Goal: Information Seeking & Learning: Learn about a topic

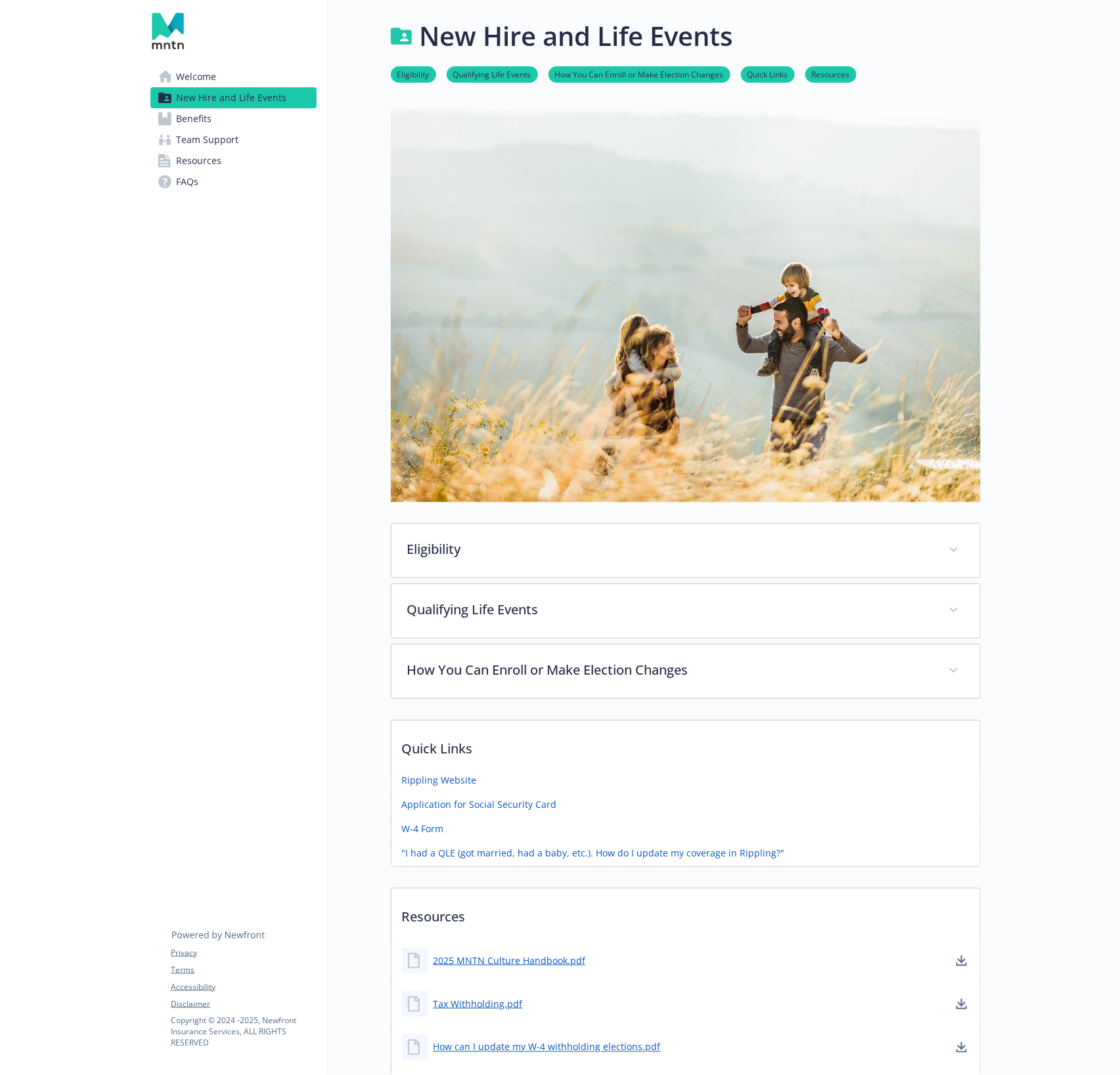
click at [259, 125] on link "Benefits" at bounding box center [234, 118] width 166 height 21
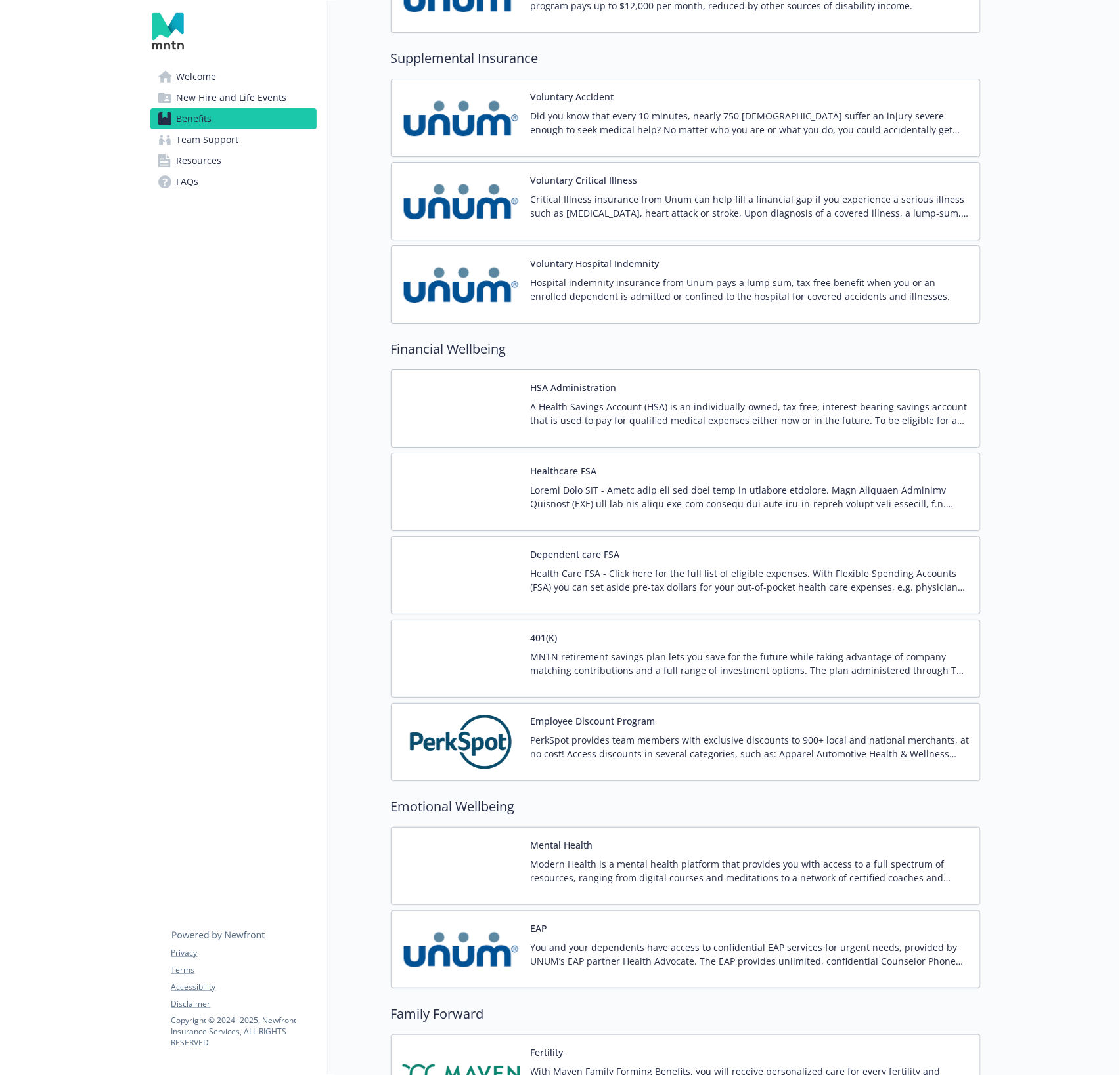
scroll to position [1689, 0]
click at [811, 630] on div "401(K) MNTN retirement savings plan lets you save for the future while taking a…" at bounding box center [750, 658] width 439 height 56
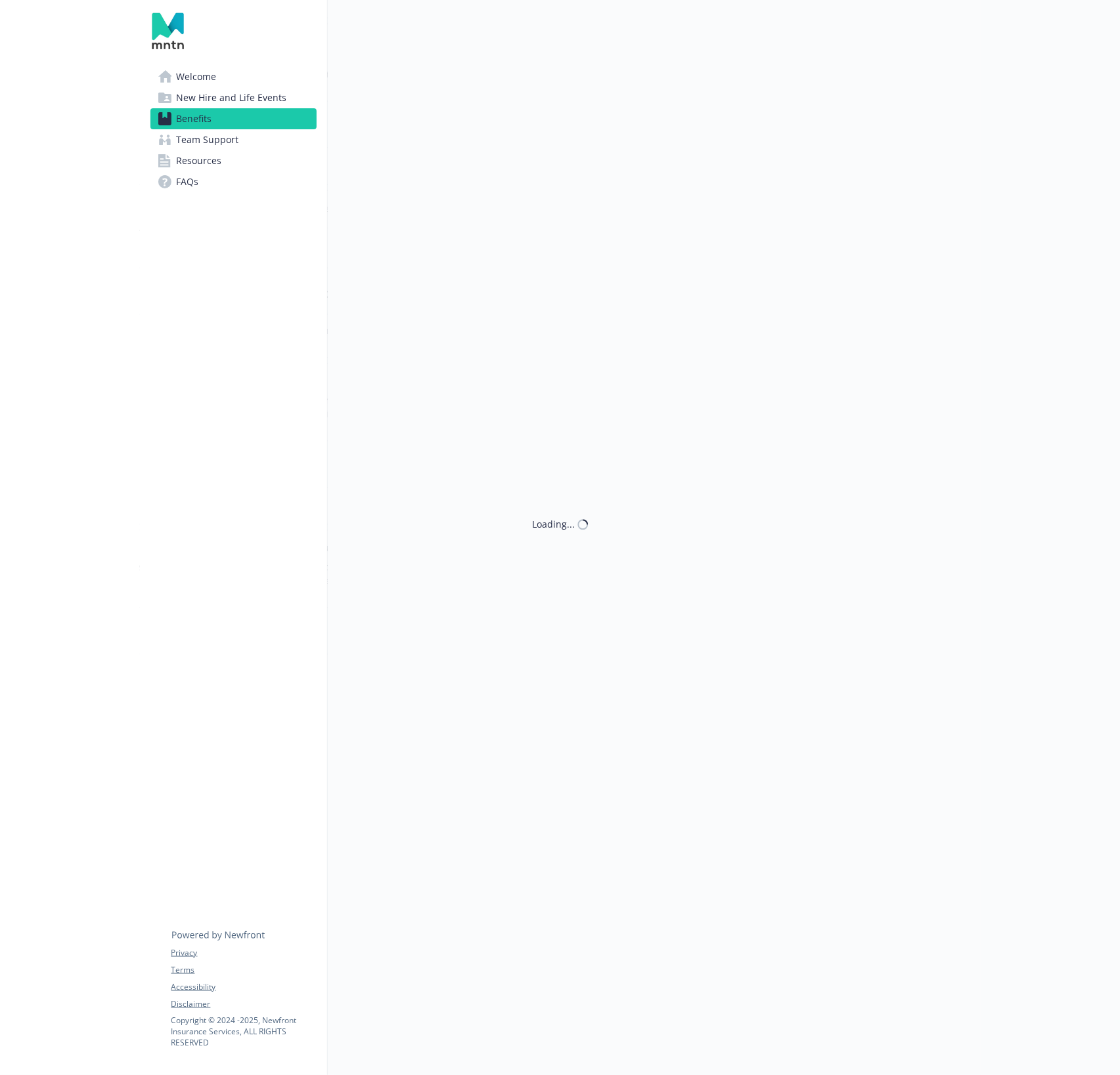
scroll to position [1689, 0]
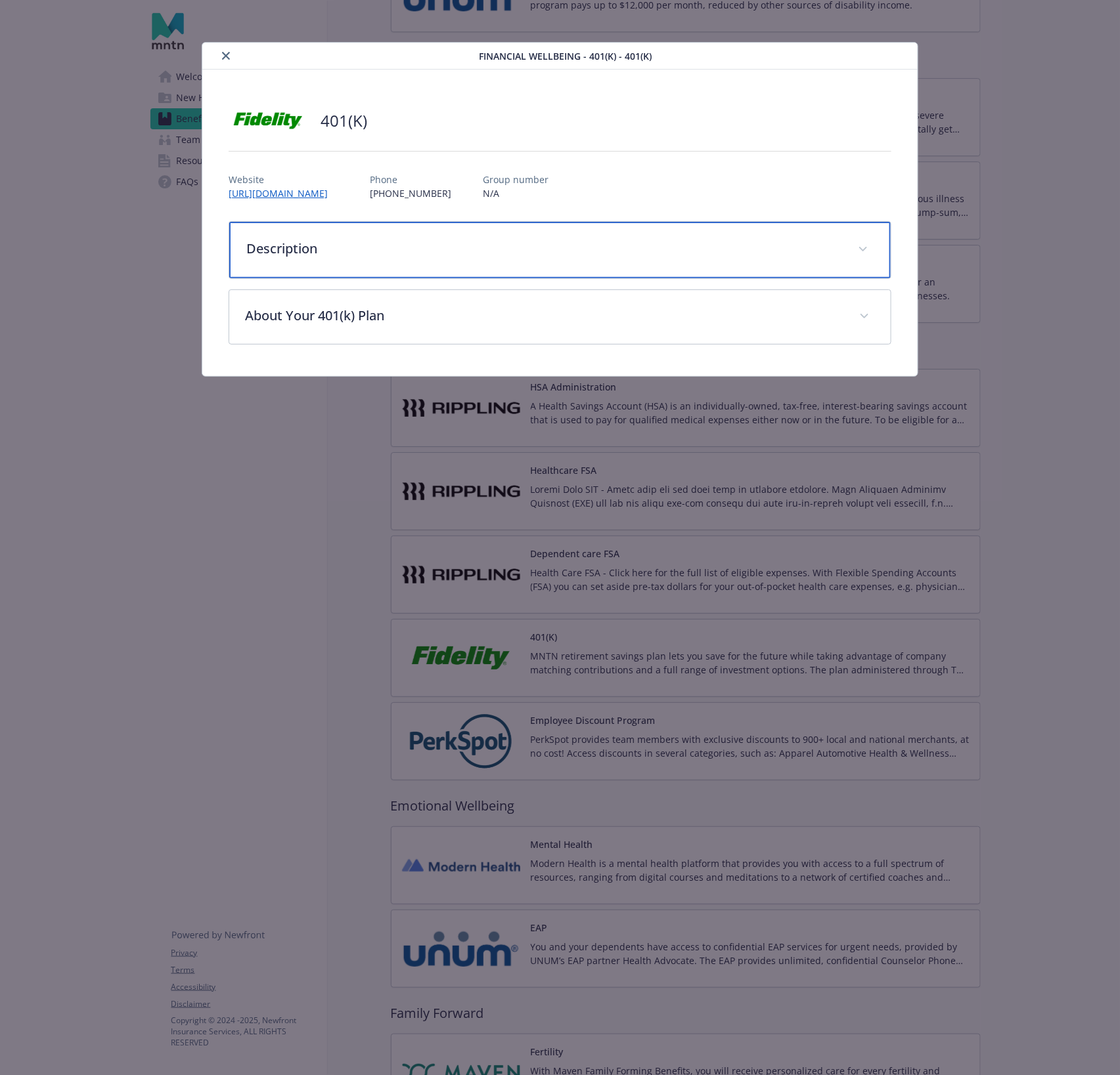
click at [334, 251] on p "Description" at bounding box center [544, 249] width 596 height 20
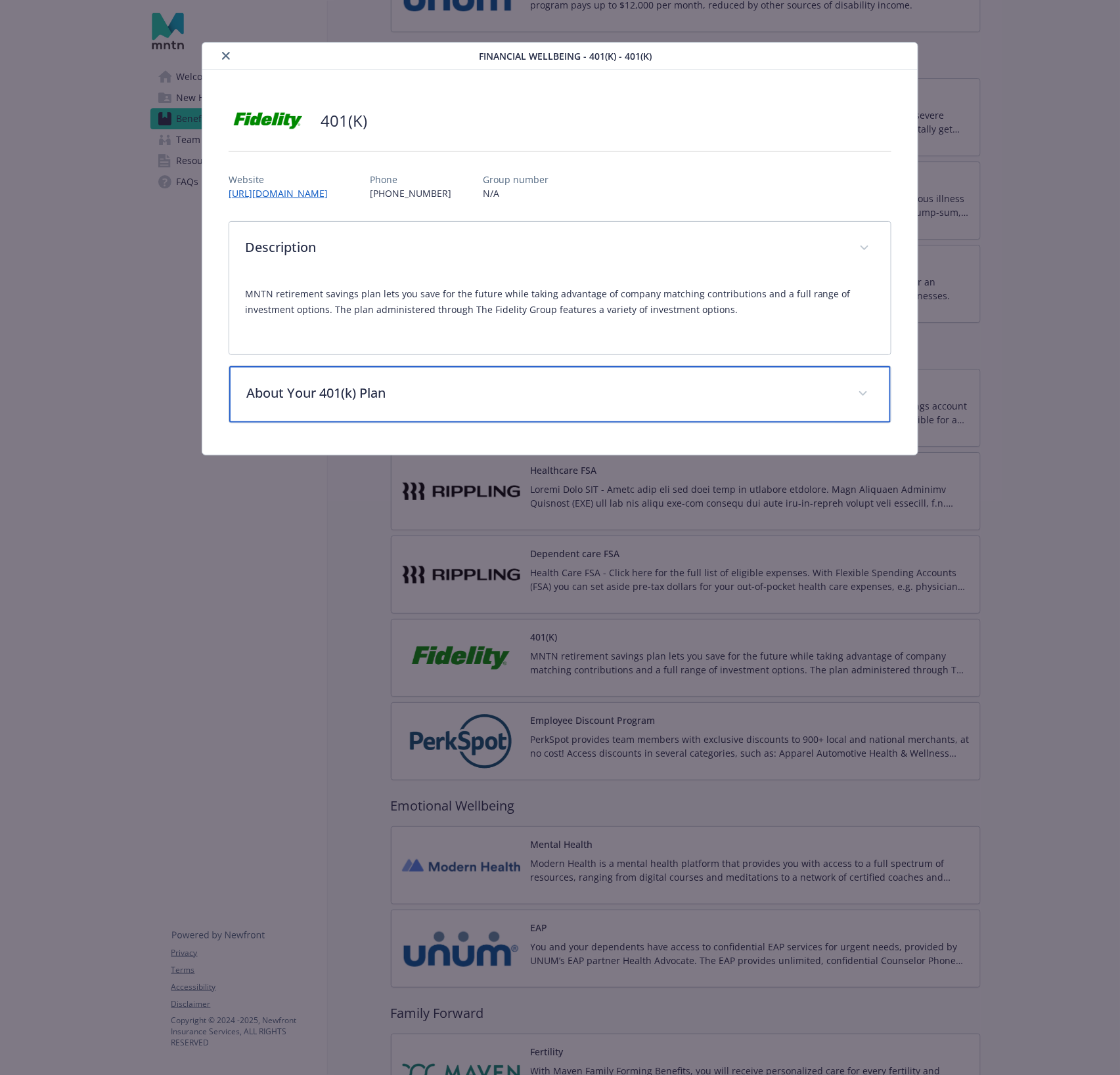
click at [379, 396] on p "About Your 401(k) Plan" at bounding box center [544, 393] width 596 height 20
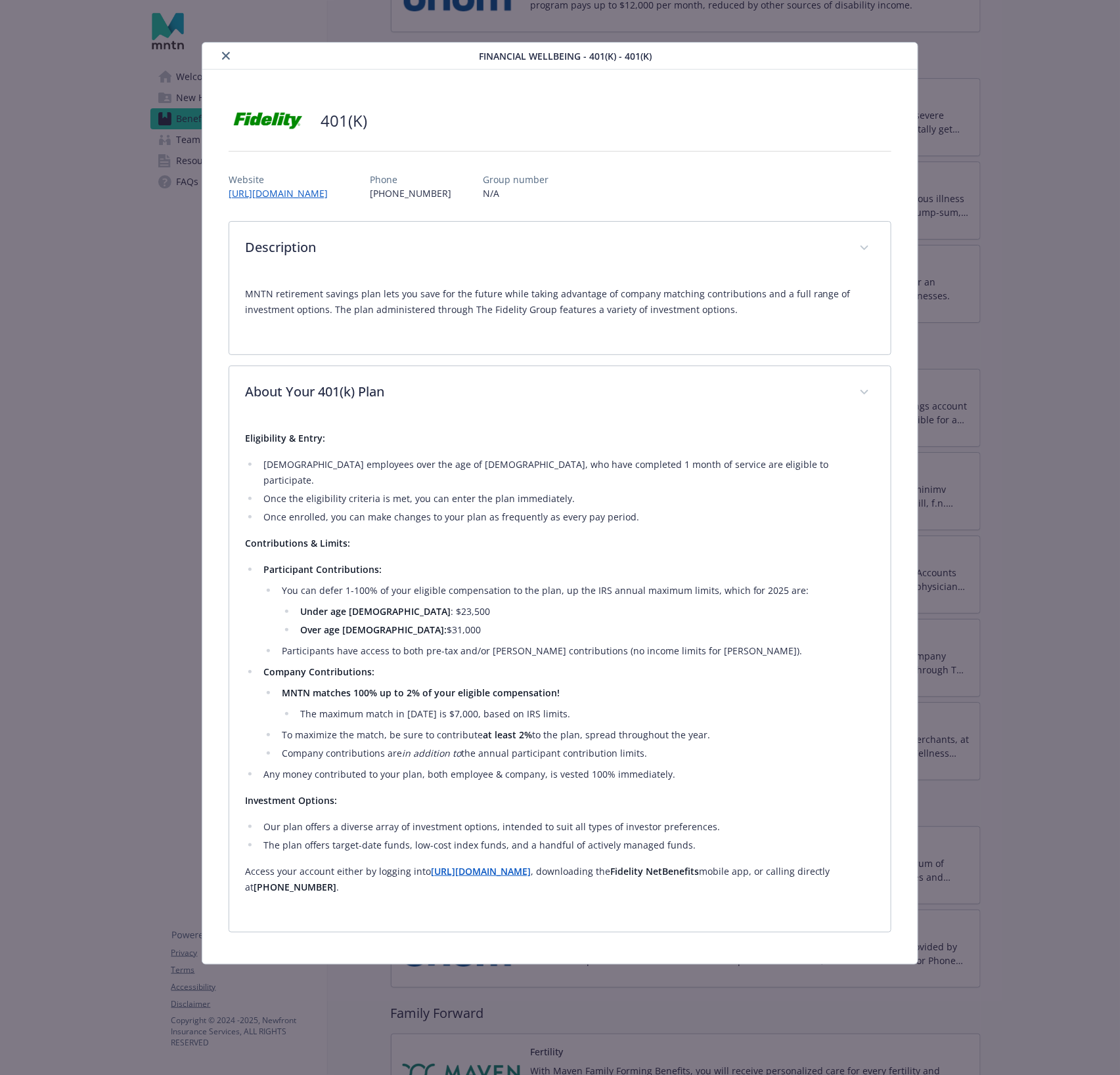
click at [221, 50] on button "close" at bounding box center [226, 56] width 16 height 16
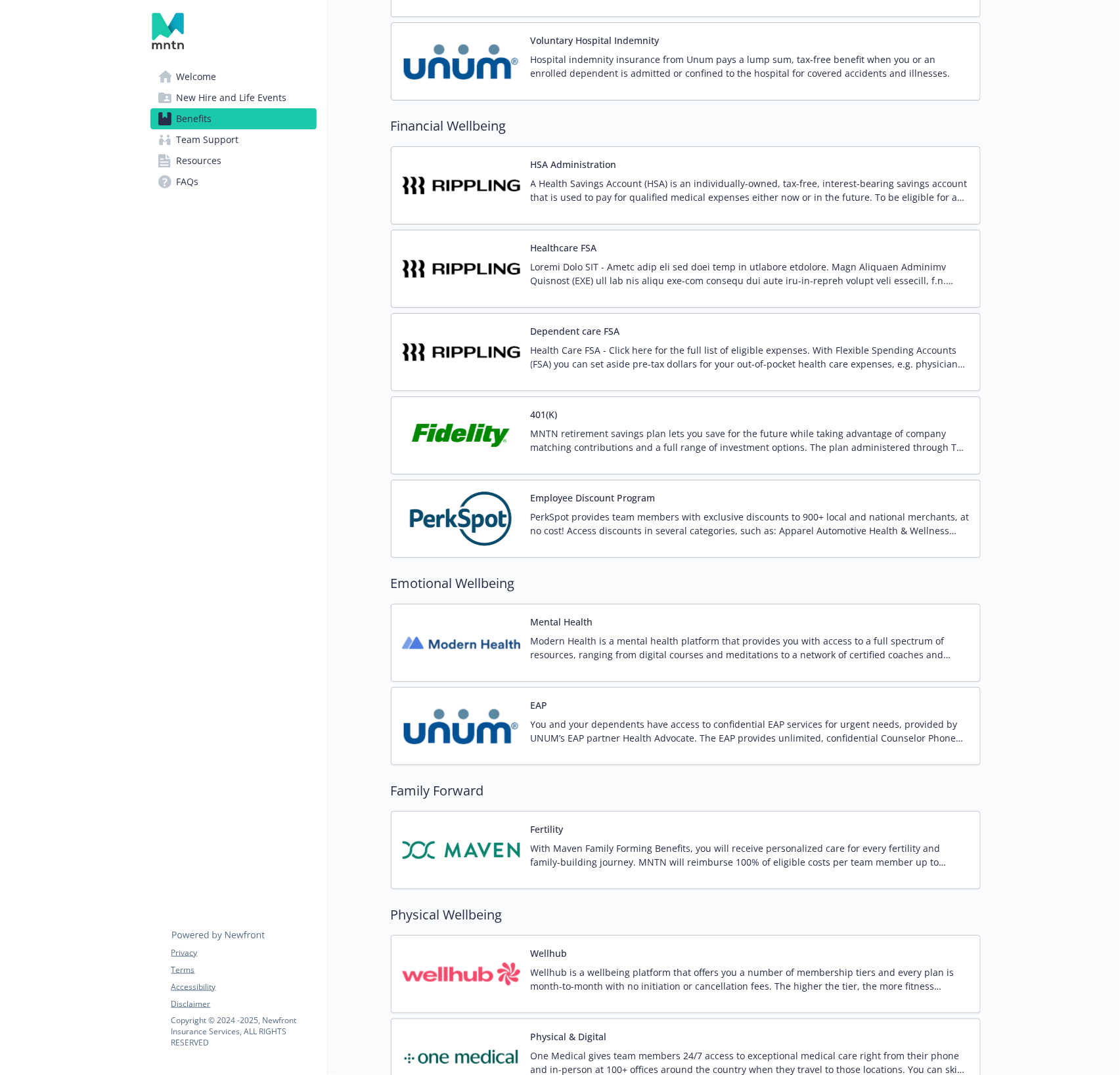
scroll to position [1893, 0]
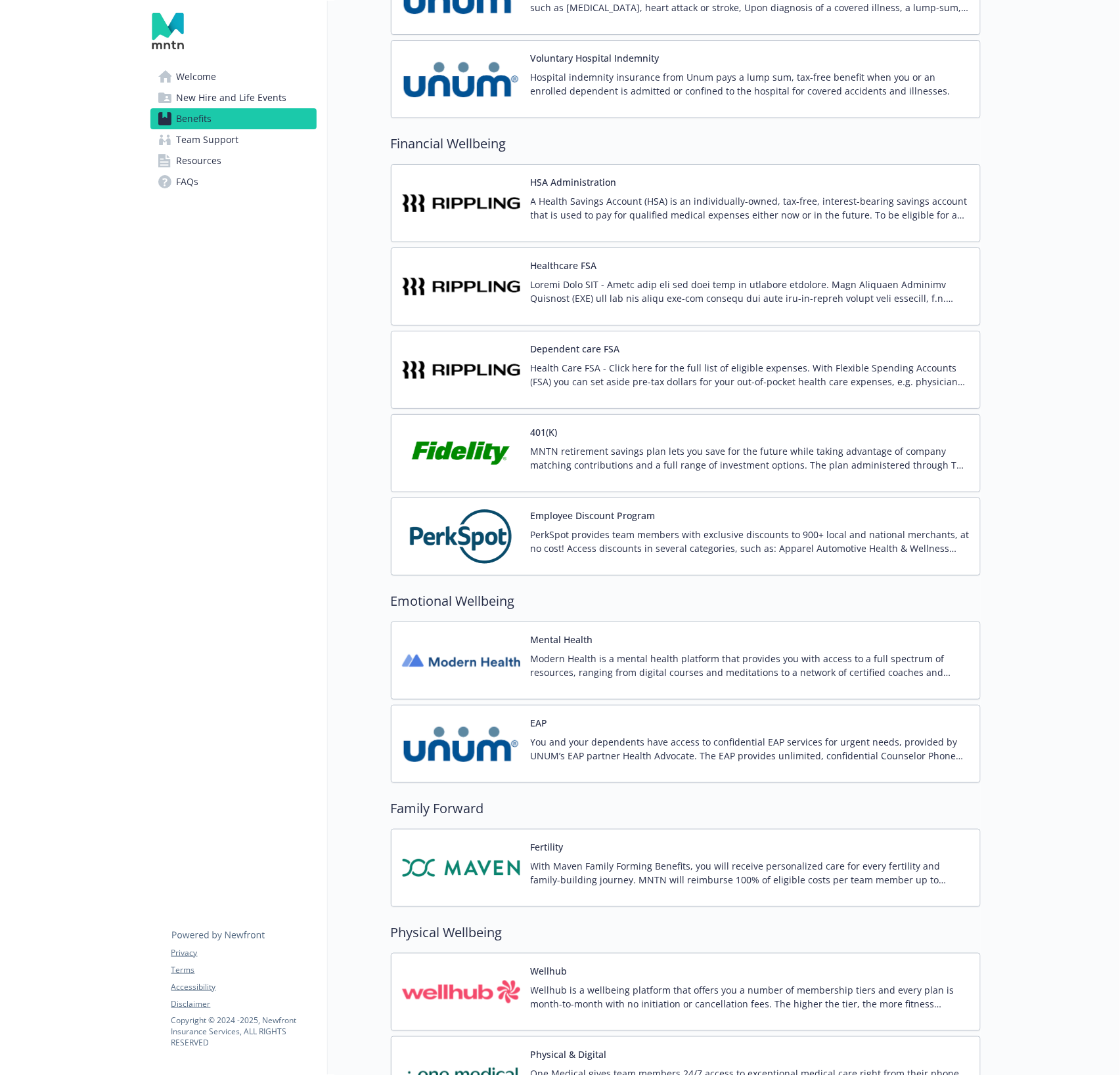
click at [598, 528] on p "PerkSpot provides team members with exclusive discounts to 900+ local and natio…" at bounding box center [750, 541] width 439 height 27
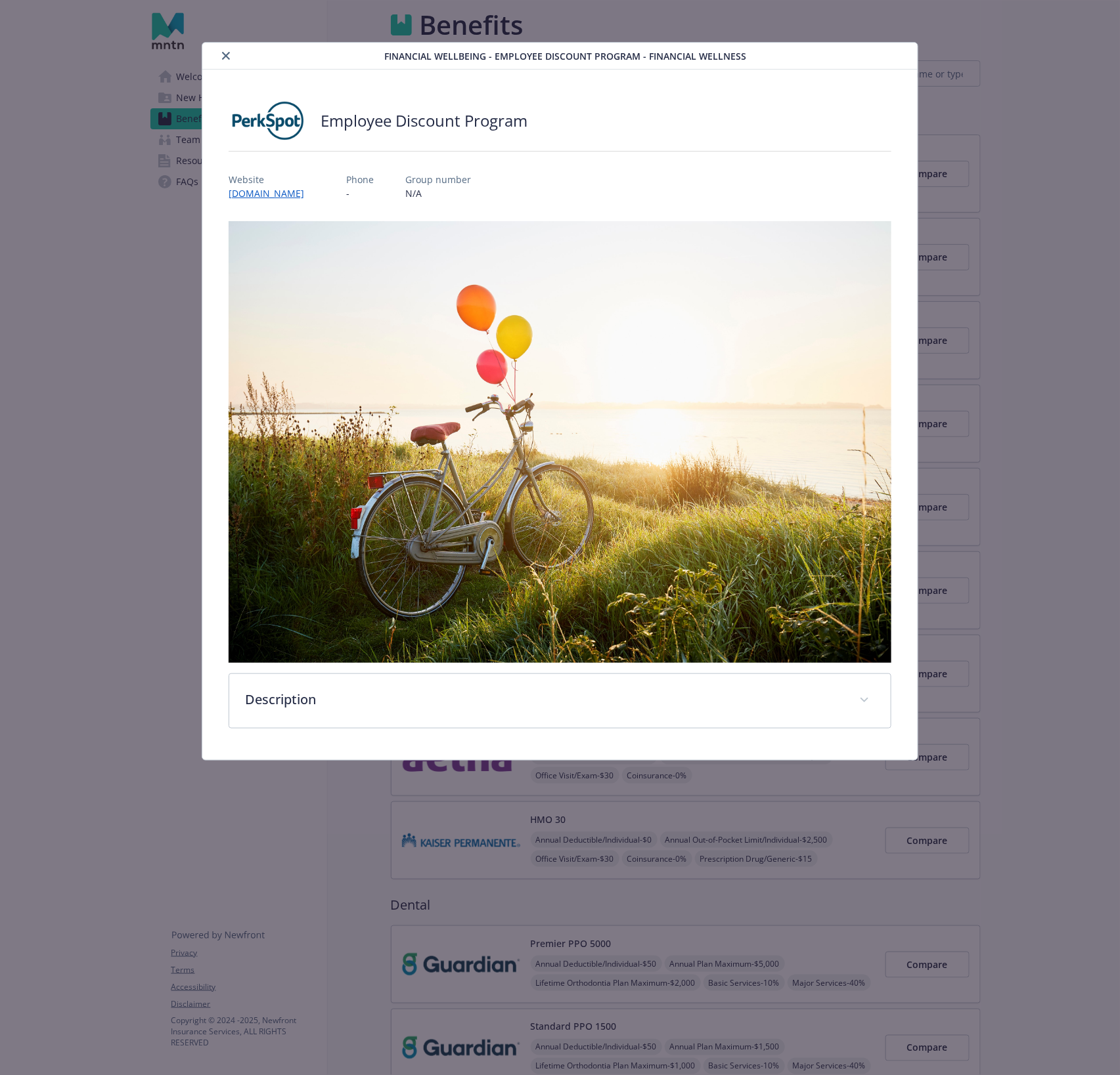
scroll to position [1893, 0]
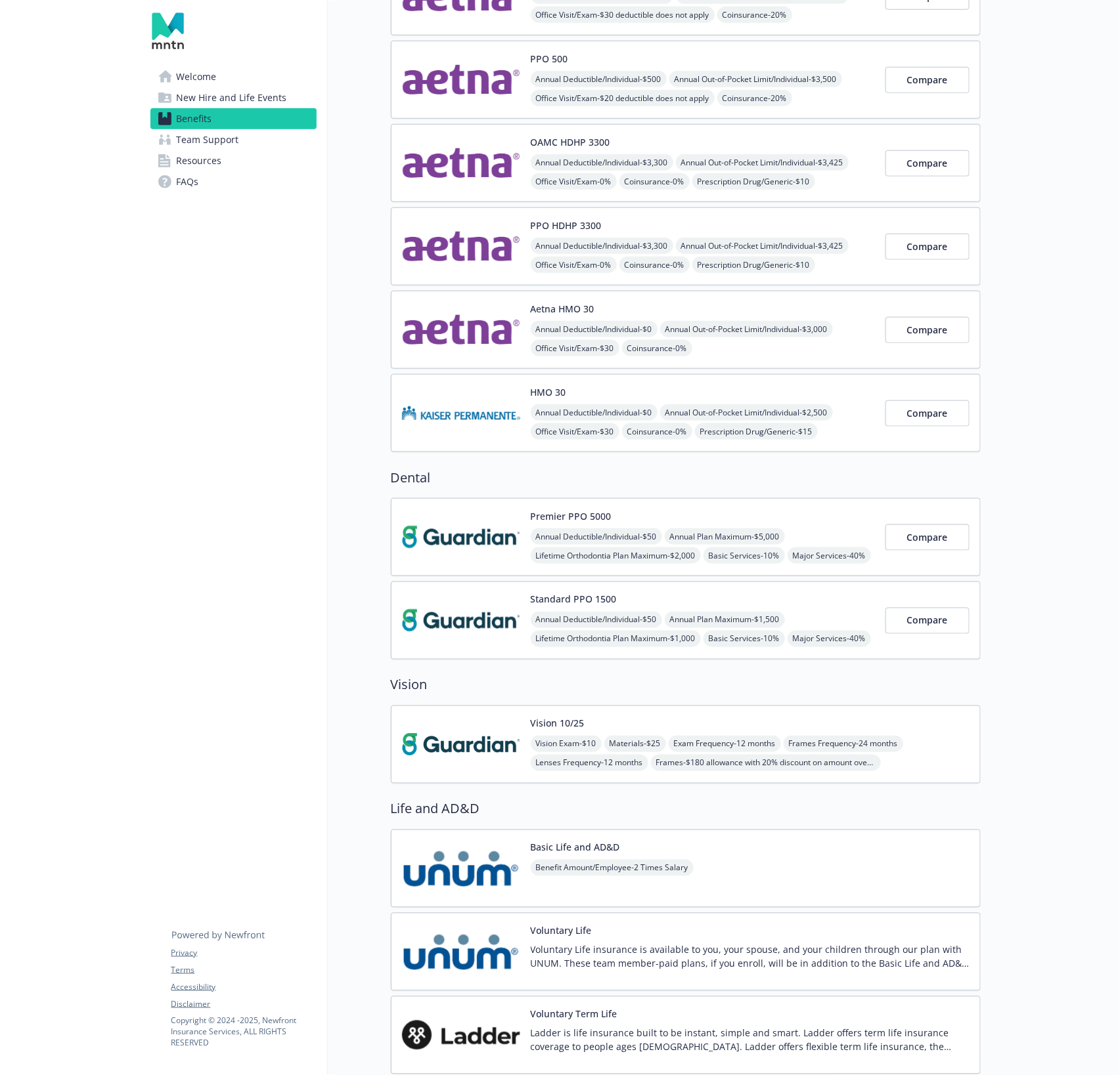
scroll to position [402, 0]
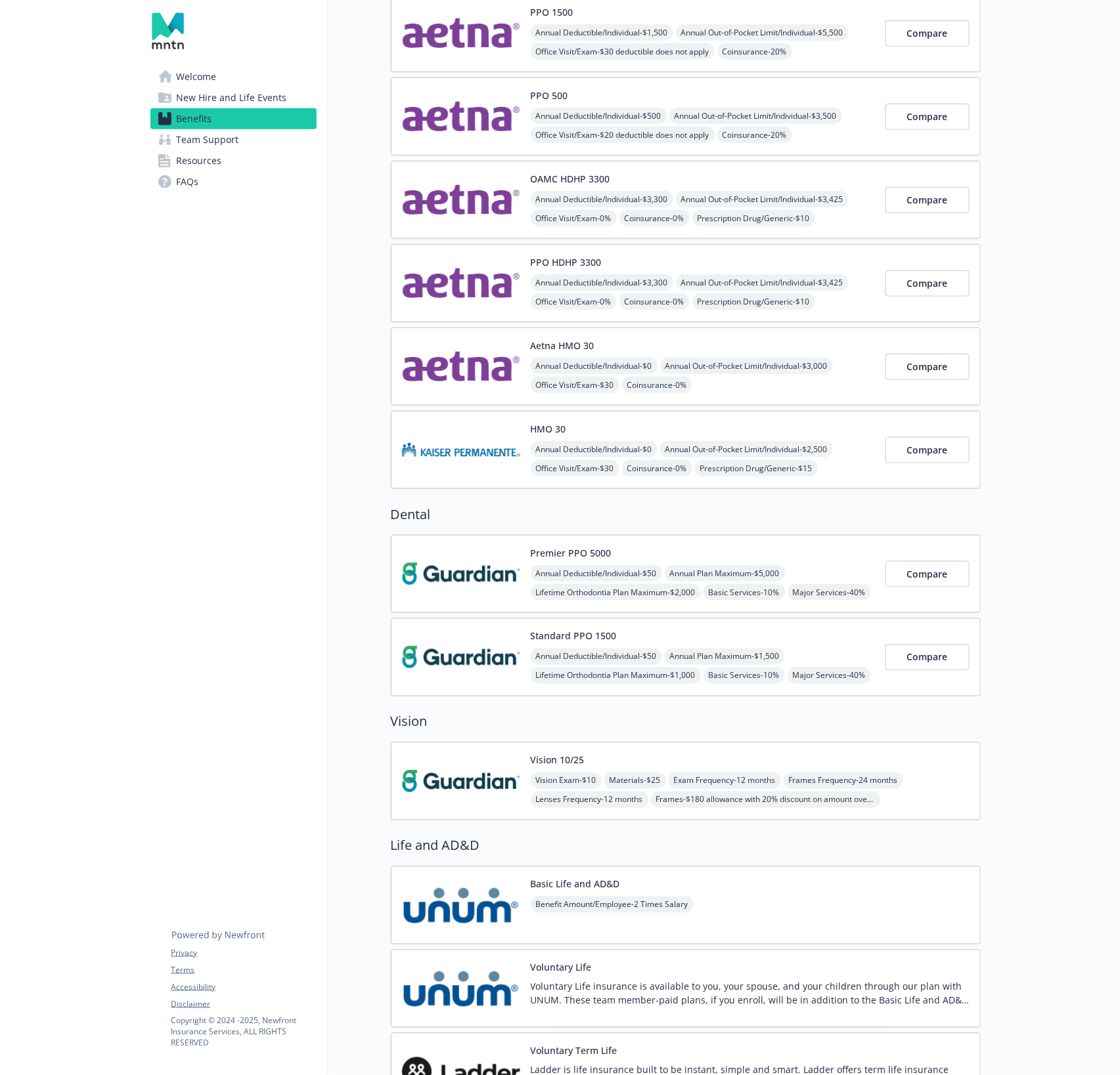
click at [628, 755] on div "Vision 10/25 Vision Exam - $10 Materials - $25 Exam Frequency - 12 months Frame…" at bounding box center [750, 782] width 439 height 56
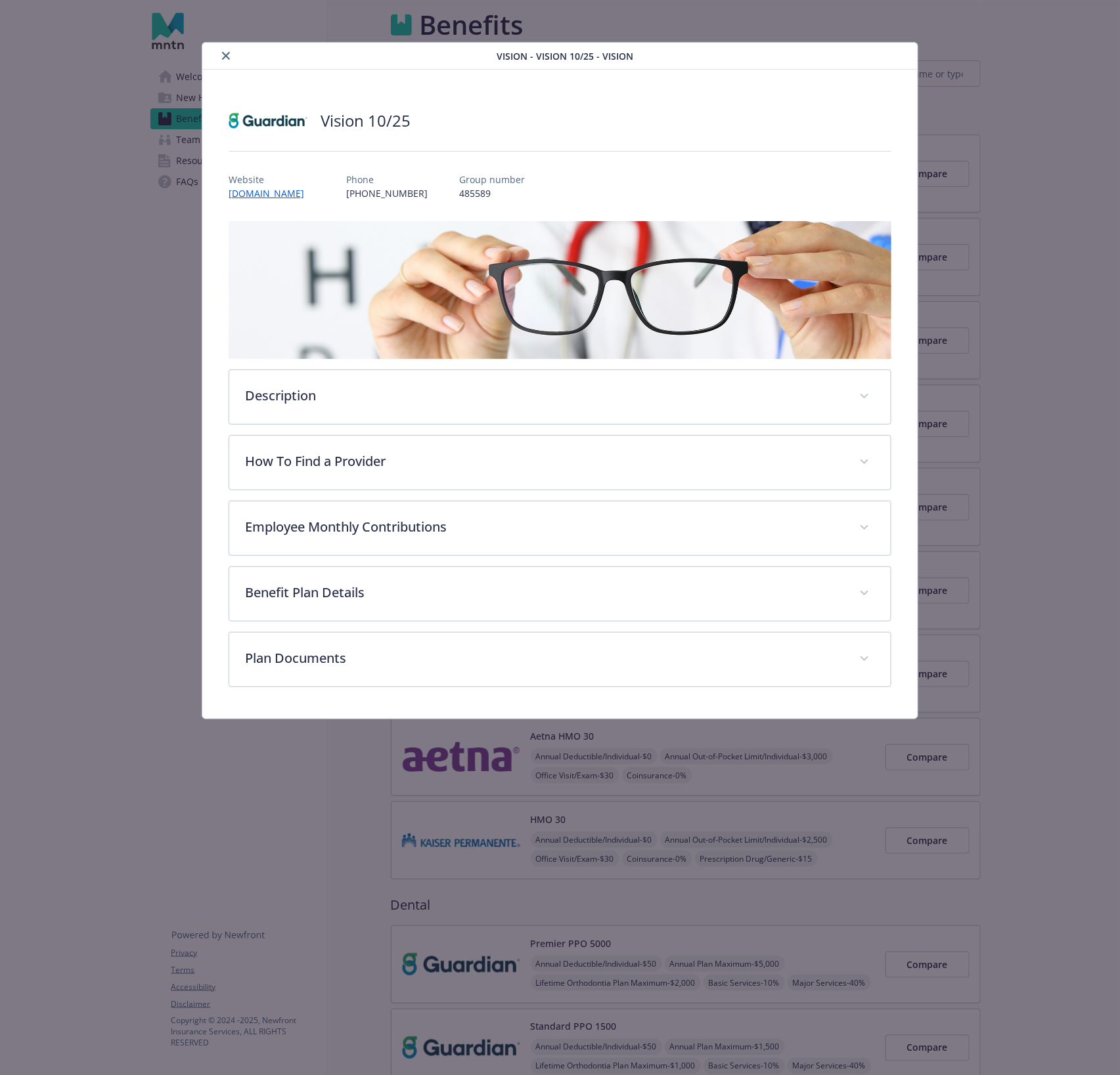
scroll to position [402, 0]
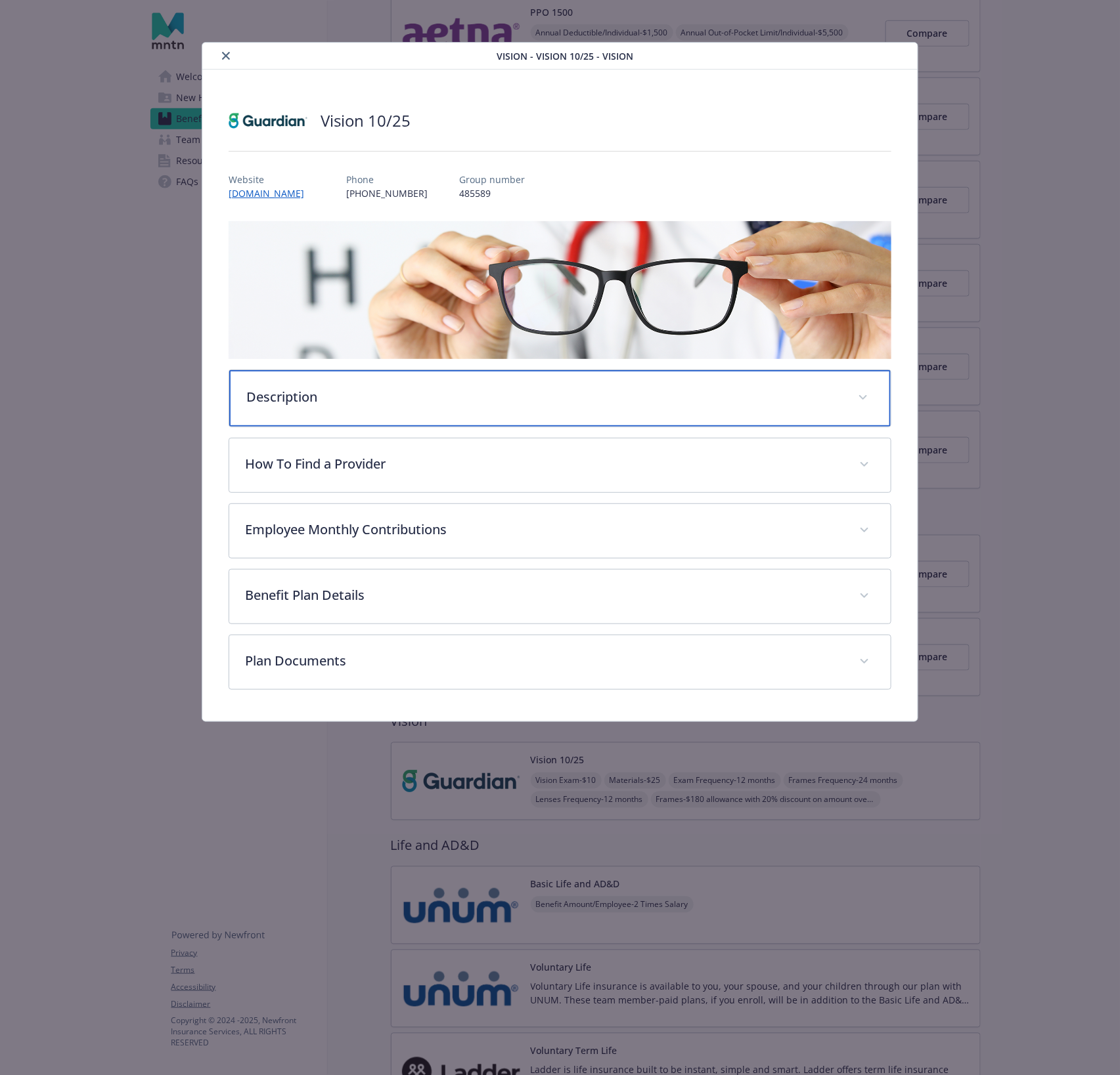
click at [549, 388] on p "Description" at bounding box center [544, 397] width 596 height 20
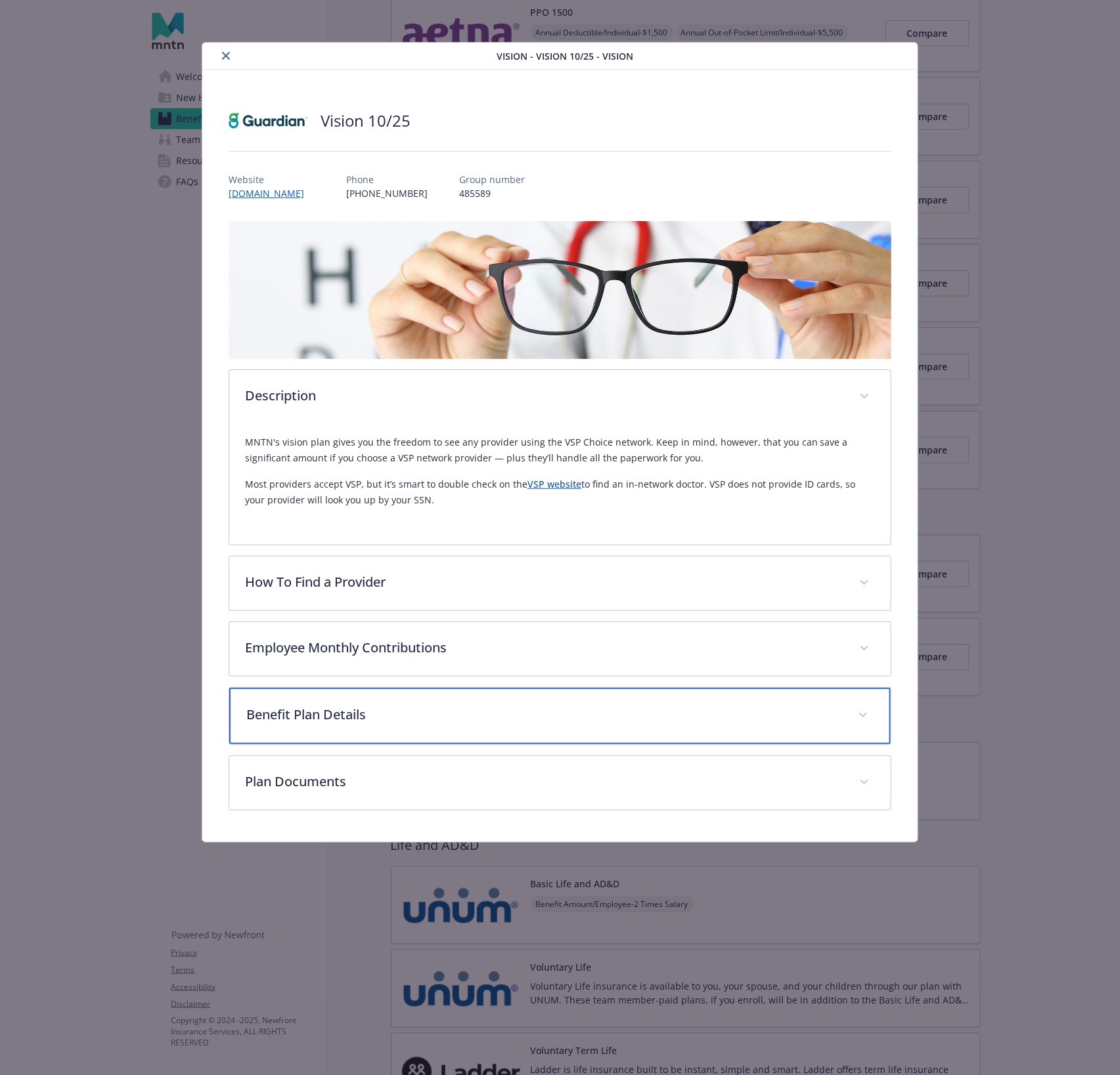
click at [480, 688] on div "Benefit Plan Details" at bounding box center [560, 716] width 662 height 56
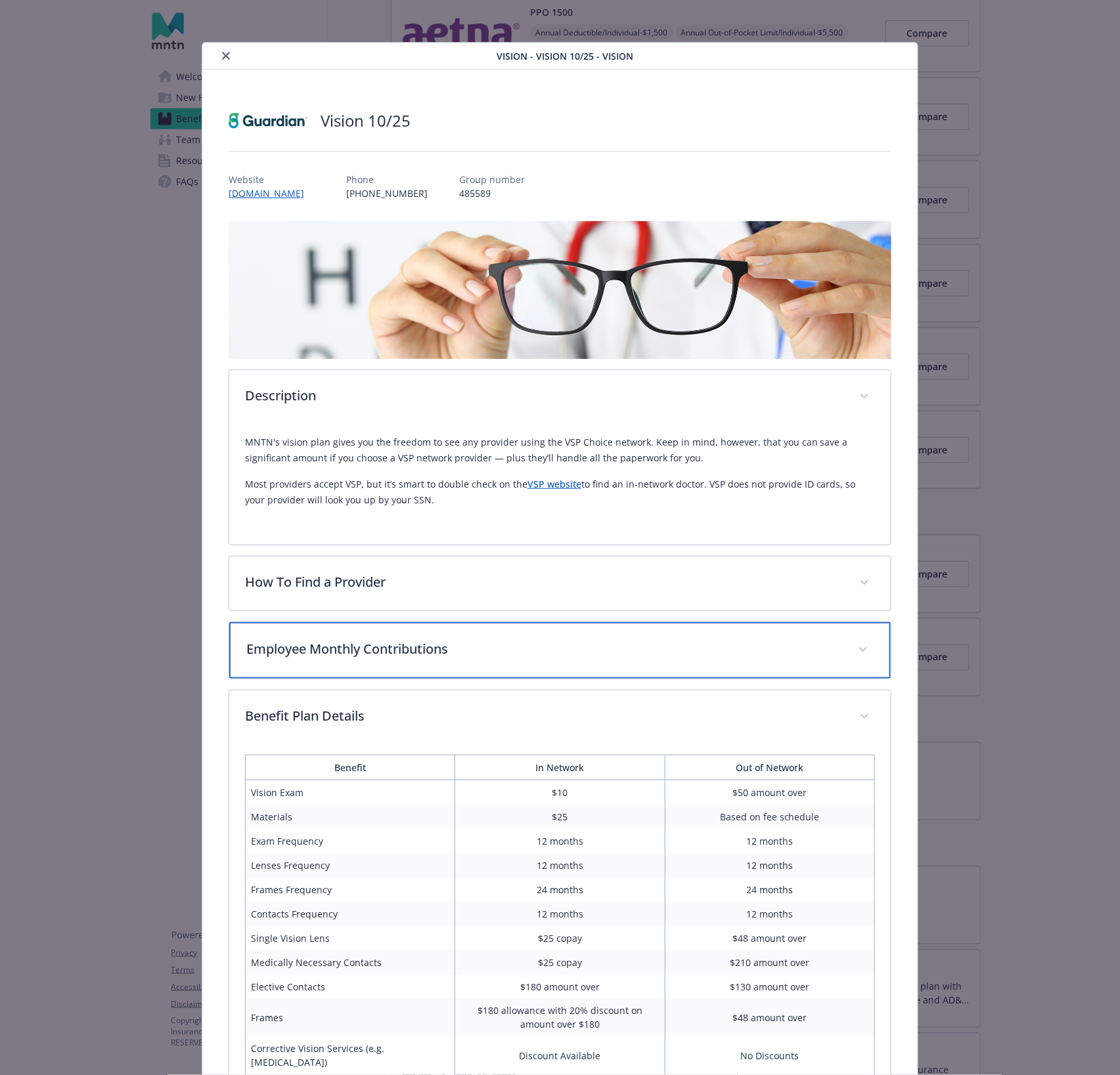
click at [476, 644] on p "Employee Monthly Contributions" at bounding box center [544, 649] width 596 height 20
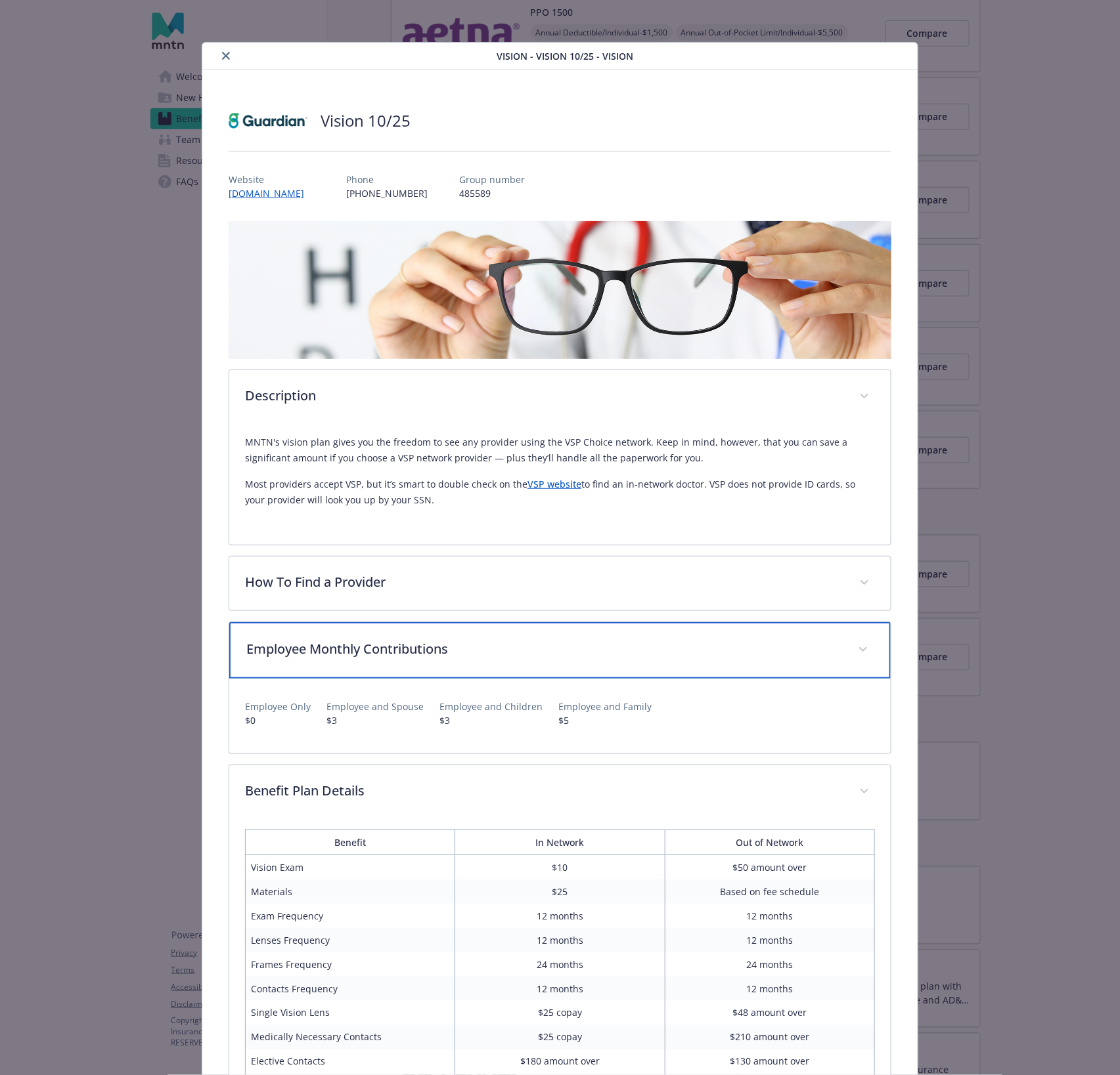
click at [476, 644] on p "Employee Monthly Contributions" at bounding box center [544, 649] width 596 height 20
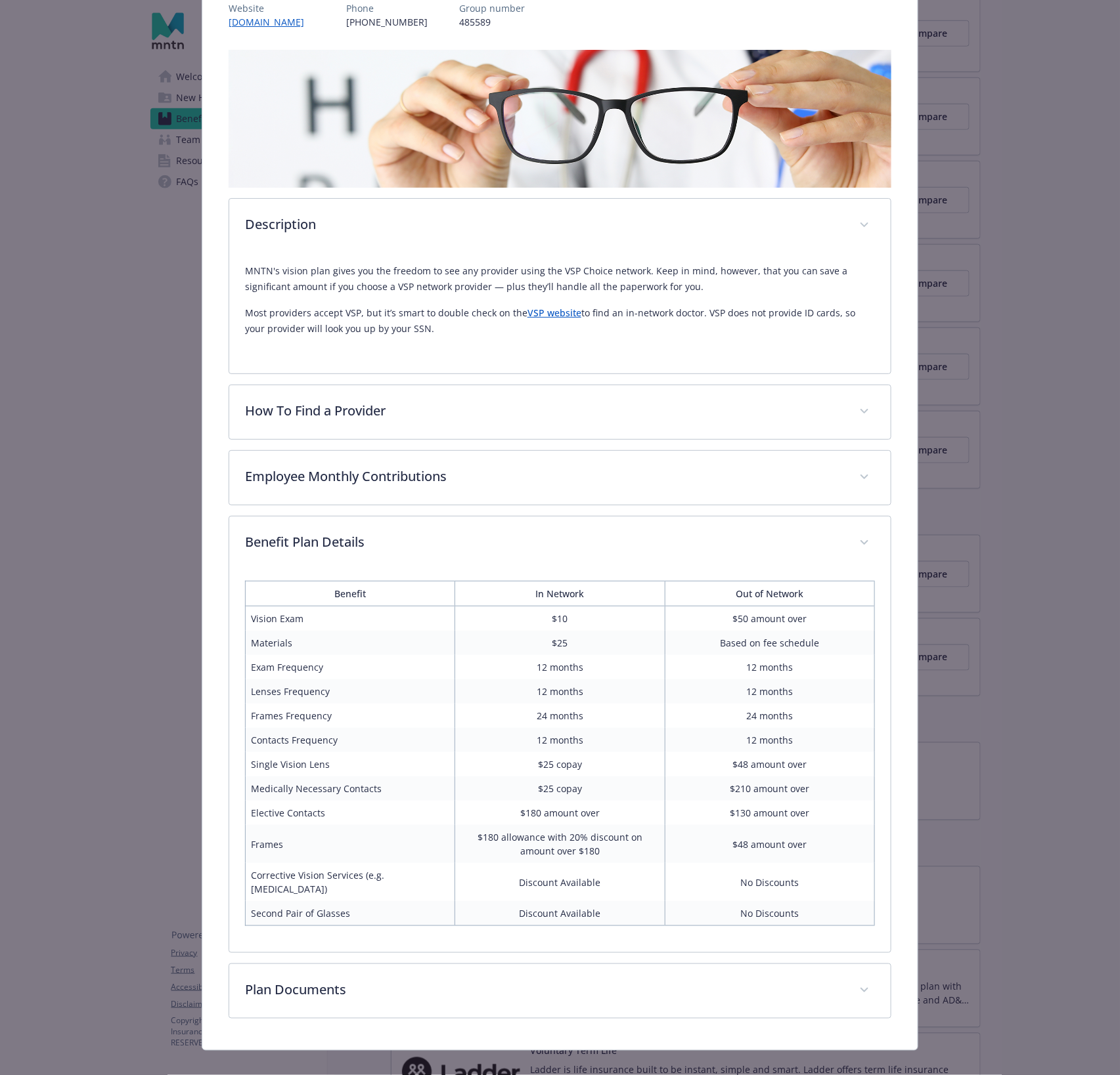
scroll to position [169, 0]
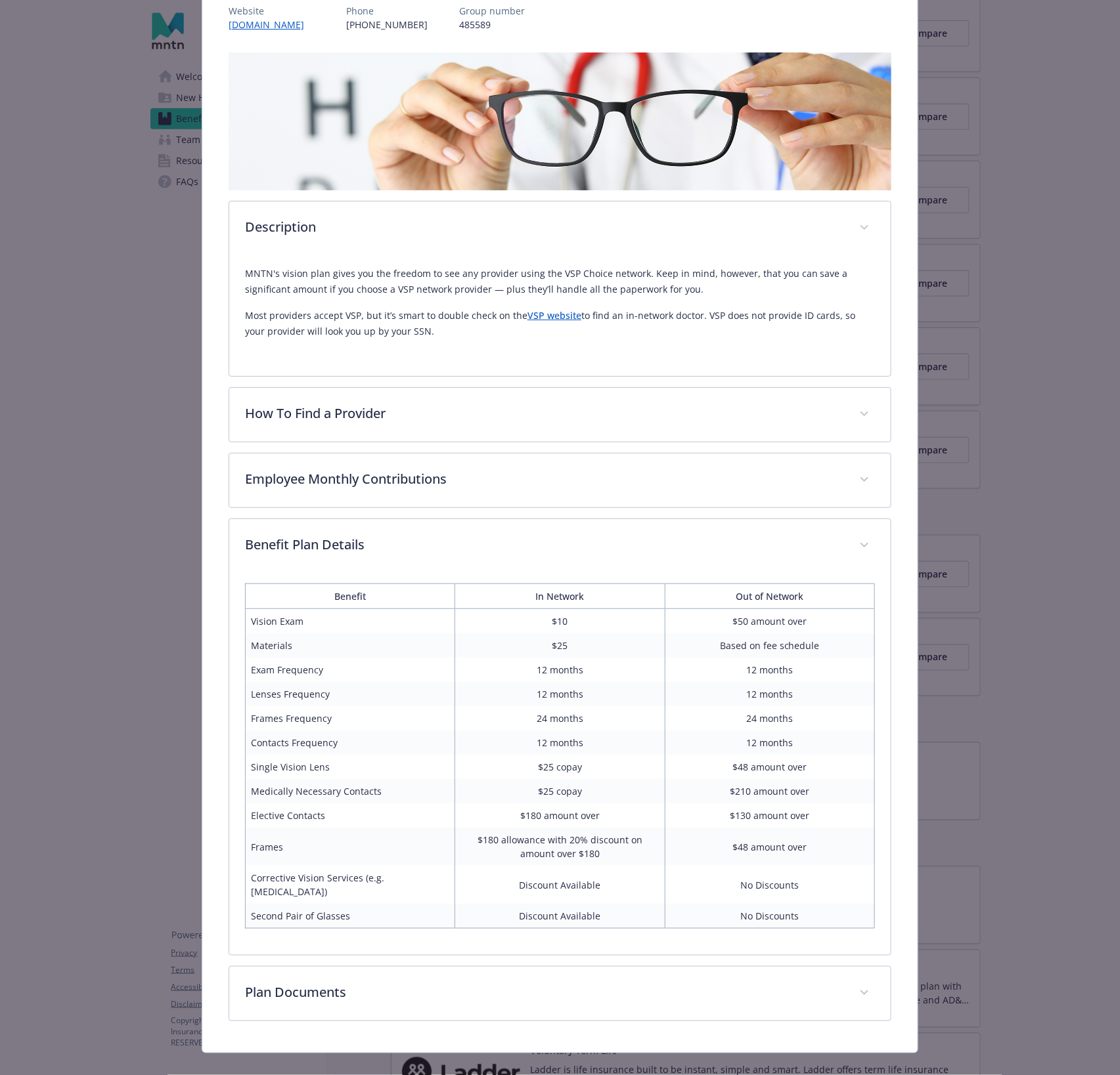
click at [541, 619] on td "$10" at bounding box center [560, 621] width 210 height 25
click at [279, 810] on td "Elective Contacts" at bounding box center [349, 815] width 210 height 24
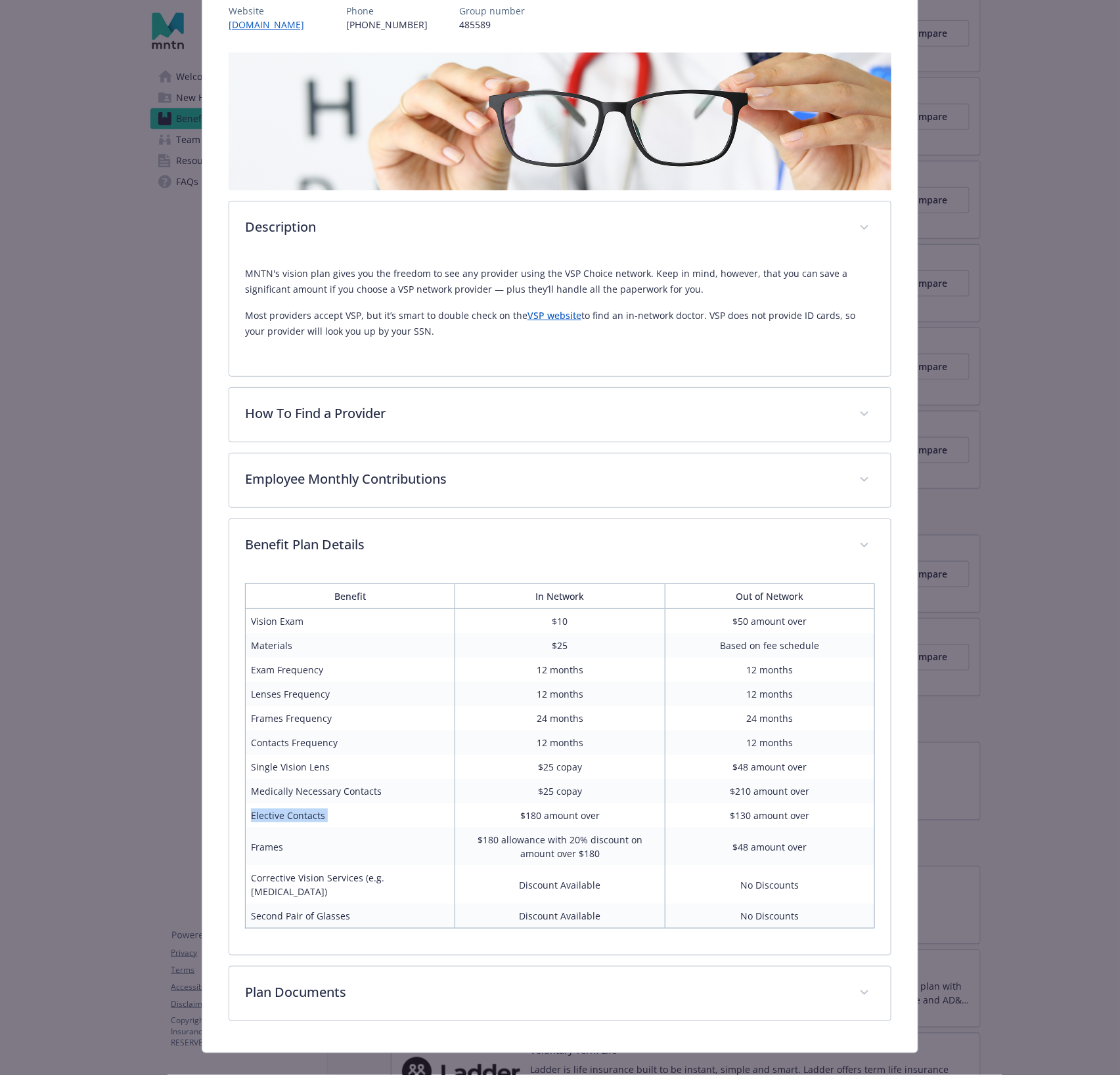
click at [279, 810] on td "Elective Contacts" at bounding box center [349, 815] width 210 height 24
click at [516, 811] on td "$180 amount over" at bounding box center [560, 815] width 210 height 24
click at [517, 811] on td "$180 amount over" at bounding box center [560, 815] width 210 height 24
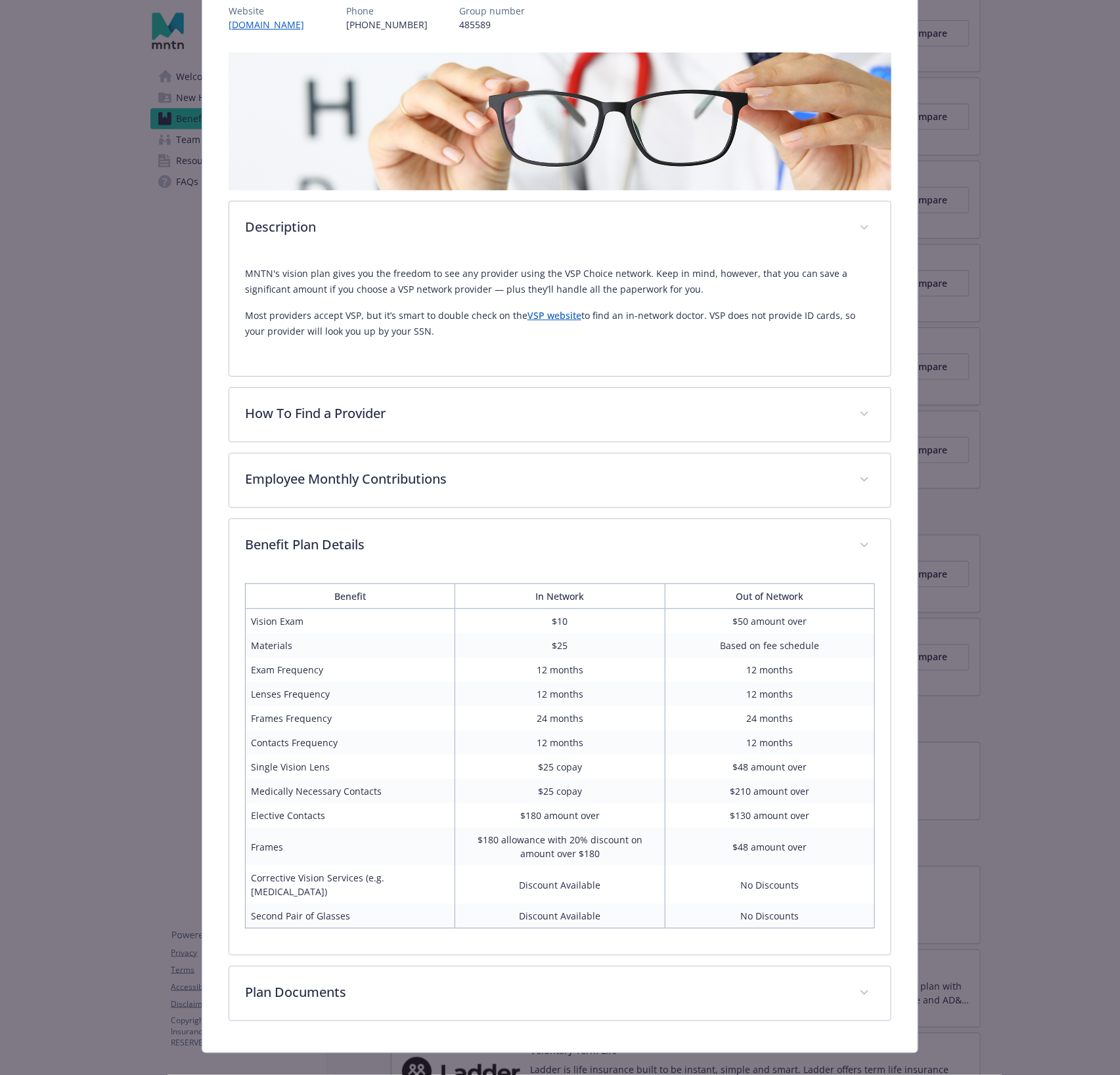
click at [533, 836] on td "$180 allowance with 20% discount on amount over $180" at bounding box center [560, 847] width 210 height 38
click at [585, 850] on td "$180 allowance with 20% discount on amount over $180" at bounding box center [560, 847] width 210 height 38
click at [562, 810] on td "$180 amount over" at bounding box center [560, 815] width 210 height 24
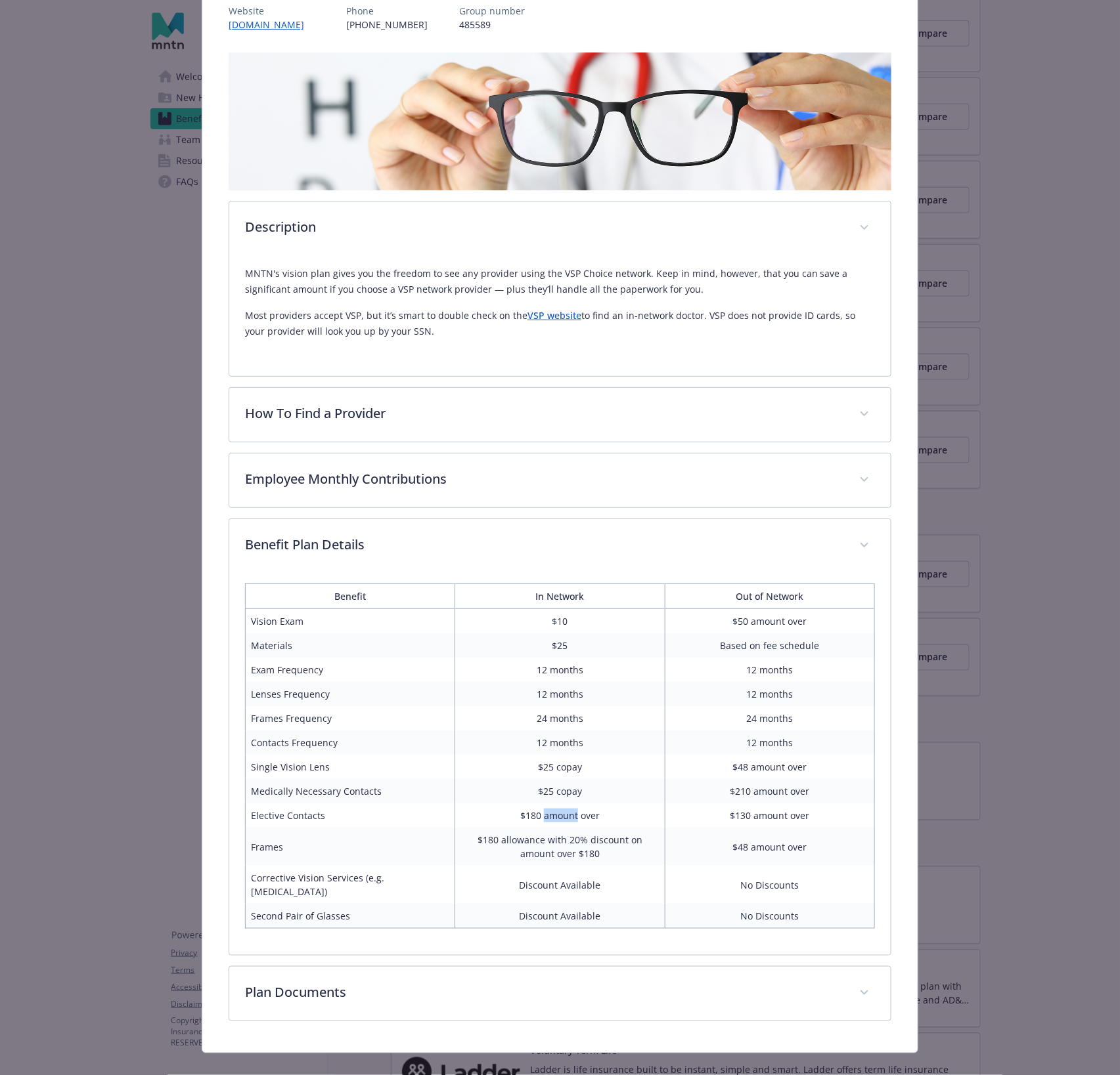
click at [562, 810] on td "$180 amount over" at bounding box center [560, 815] width 210 height 24
click at [553, 764] on td "$25 copay" at bounding box center [560, 767] width 210 height 24
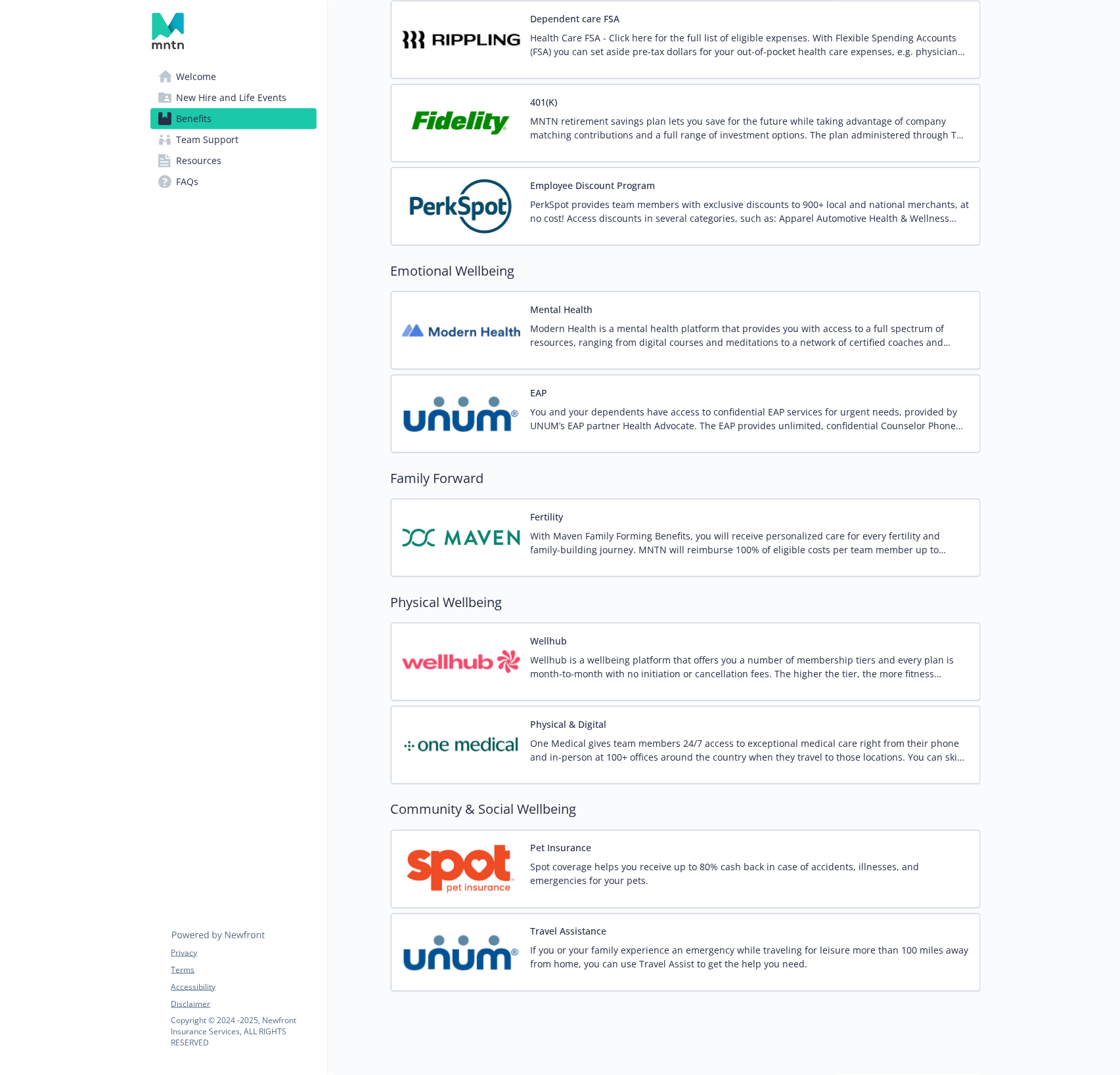
scroll to position [2225, 0]
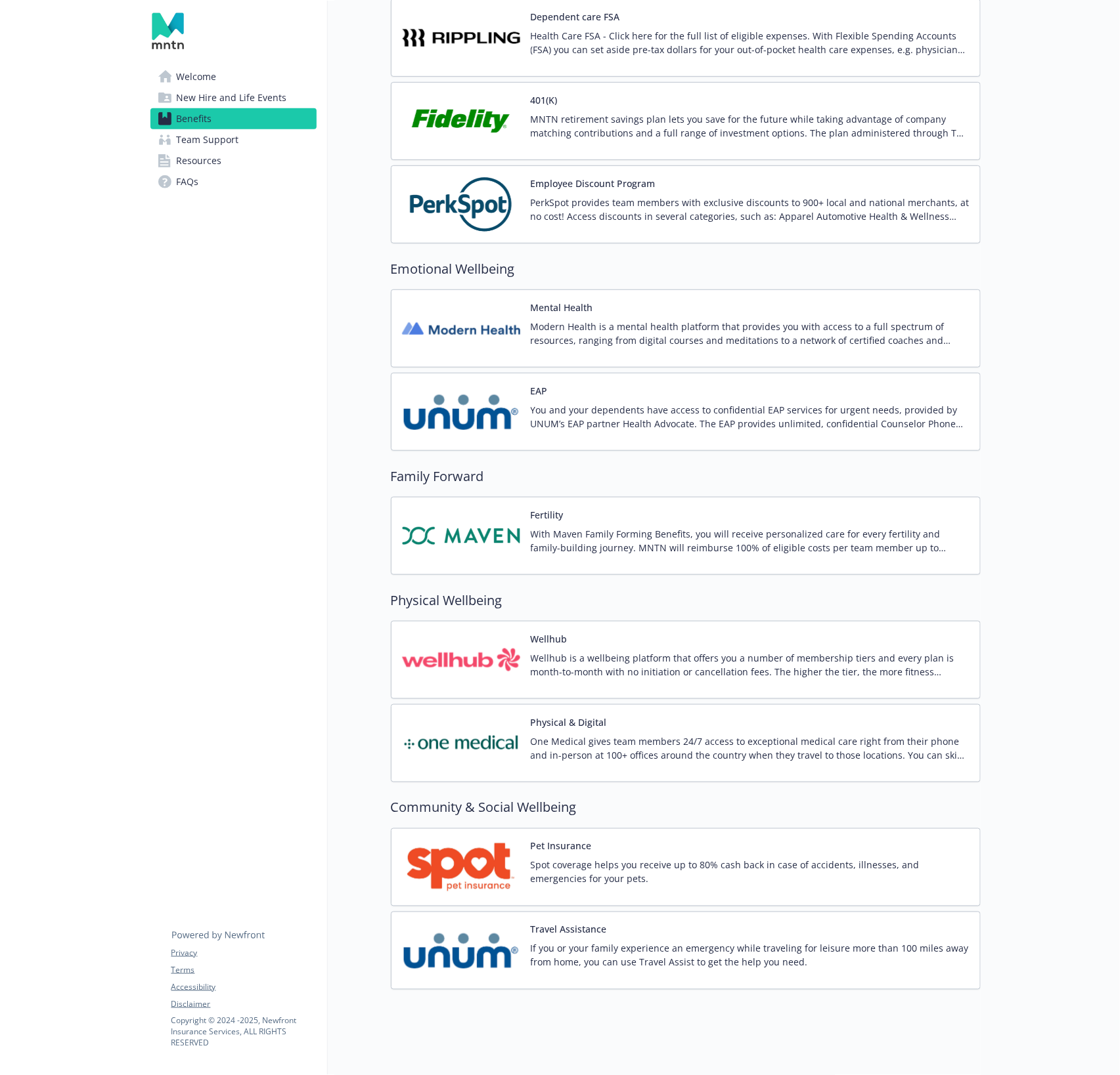
click at [588, 840] on button "Pet Insurance" at bounding box center [561, 847] width 61 height 14
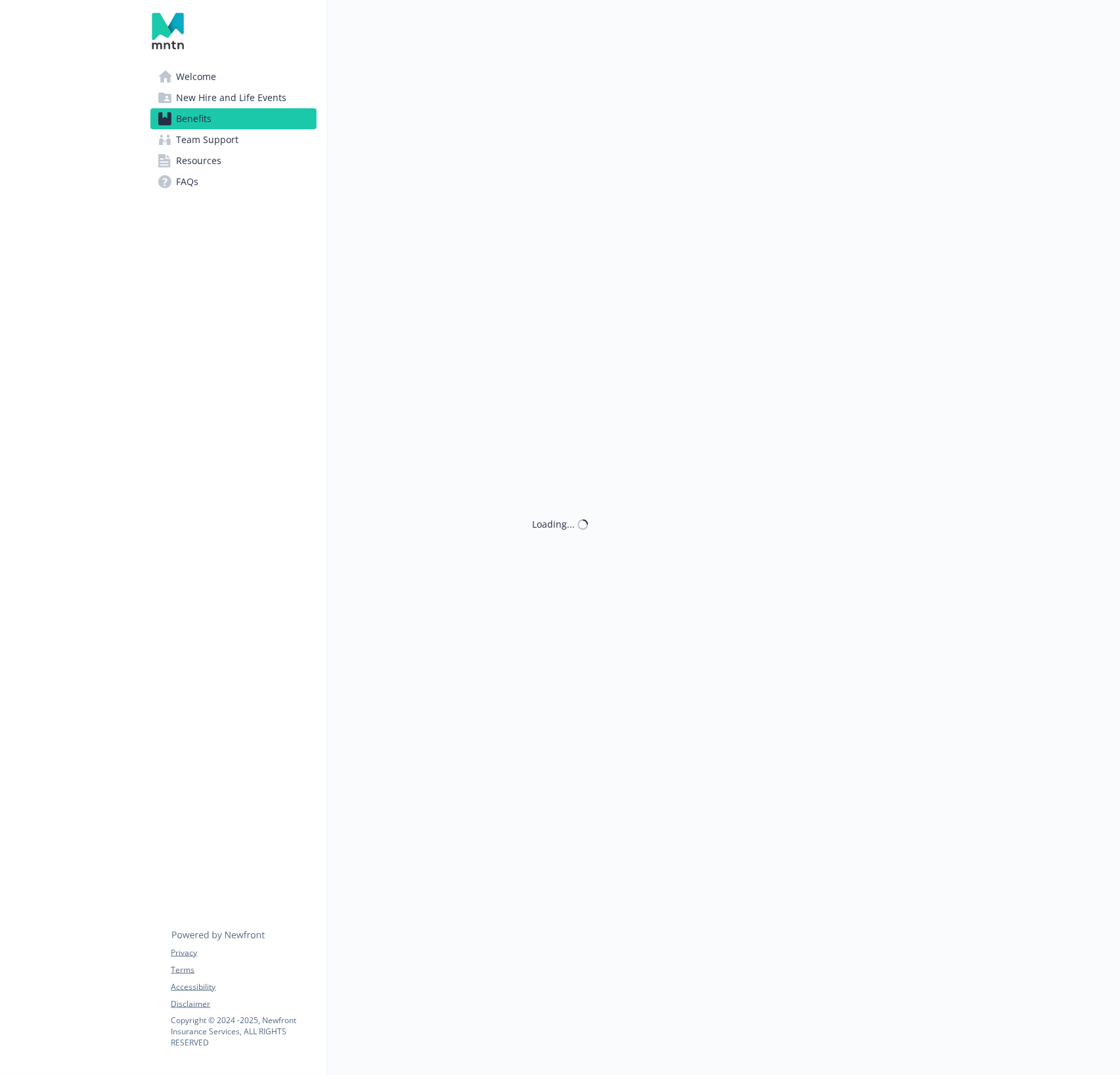
scroll to position [2225, 0]
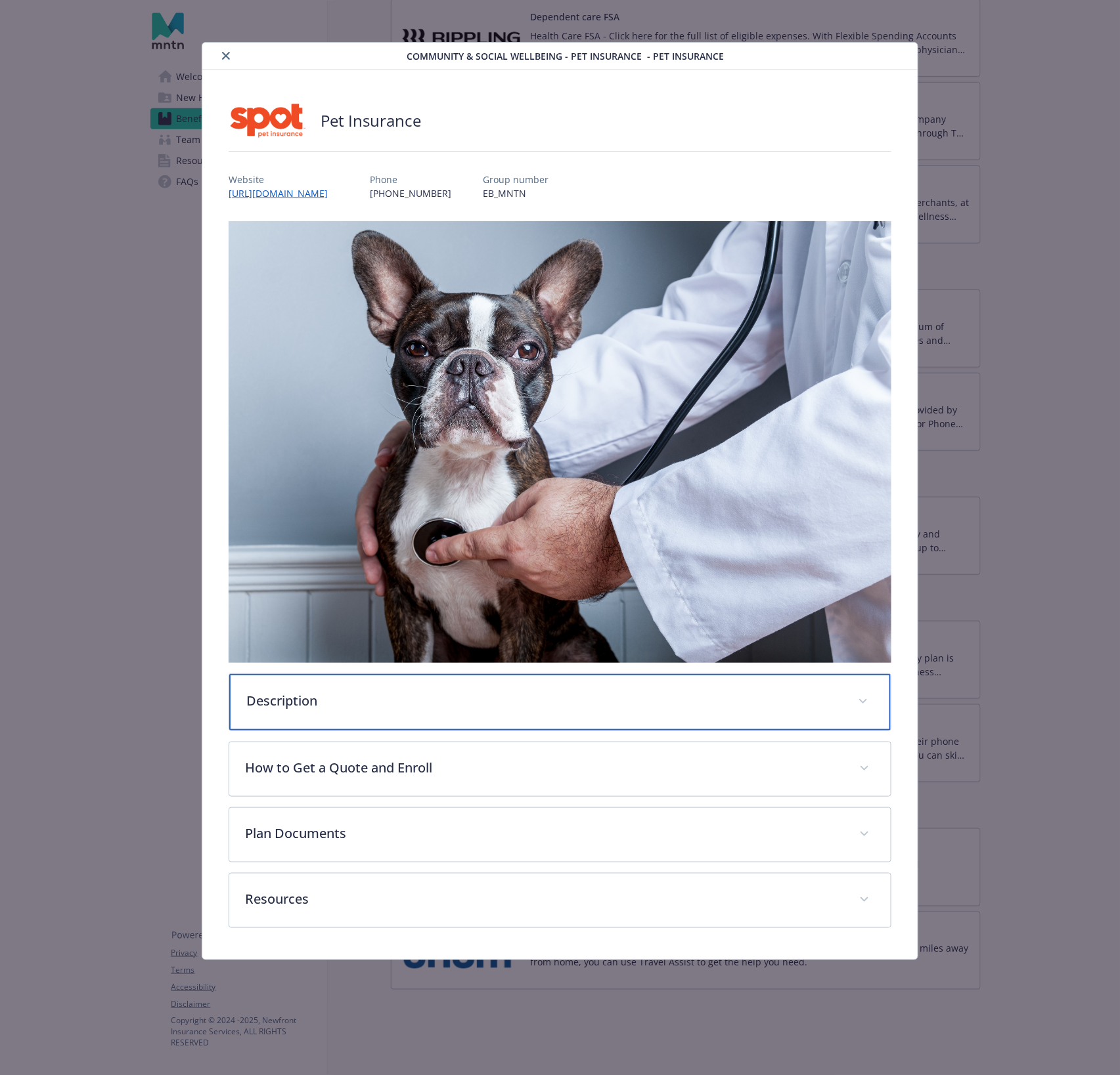
click at [392, 698] on p "Description" at bounding box center [544, 701] width 596 height 20
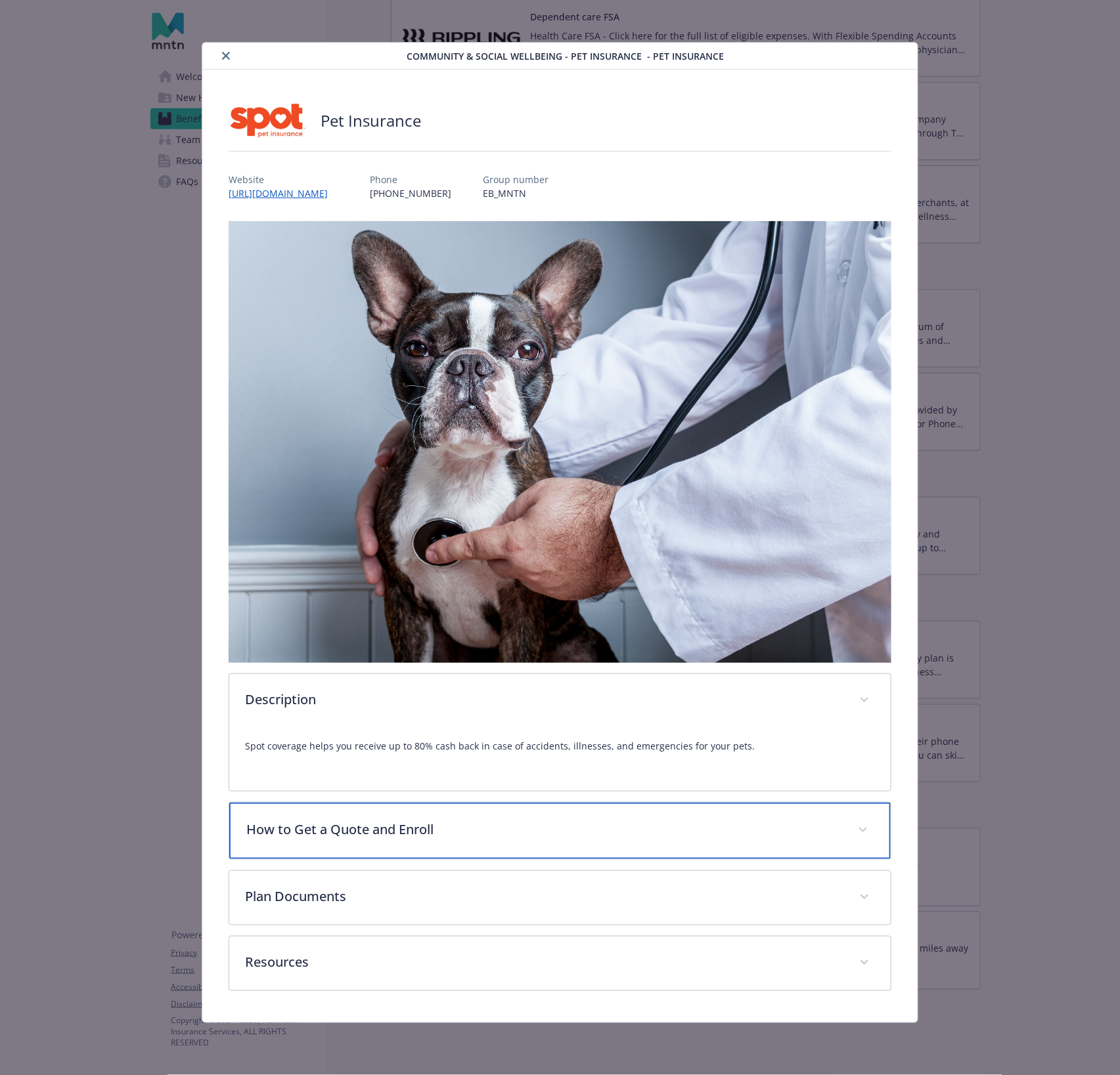
click at [434, 831] on p "How to Get a Quote and Enroll" at bounding box center [544, 829] width 596 height 20
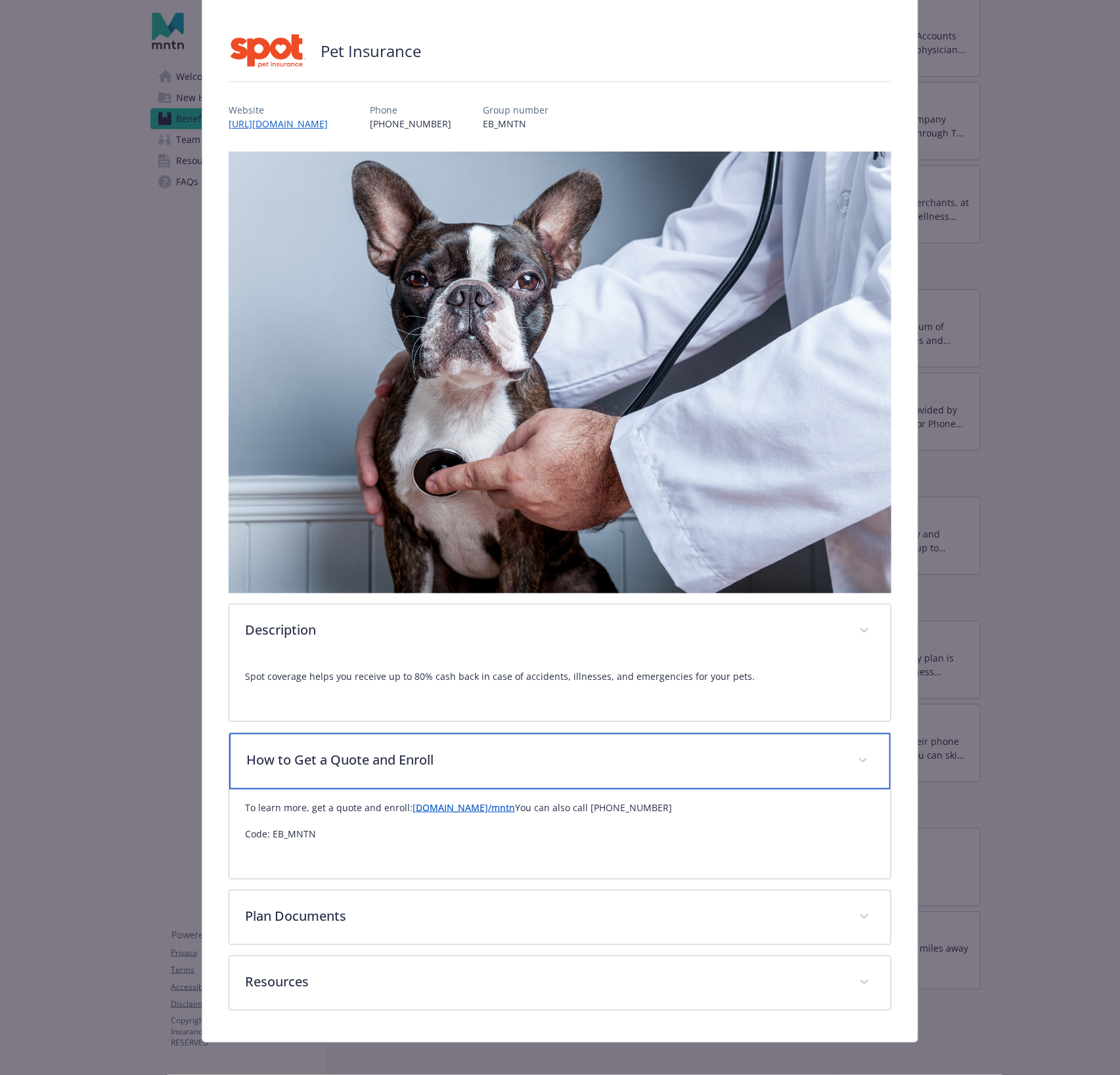
scroll to position [71, 0]
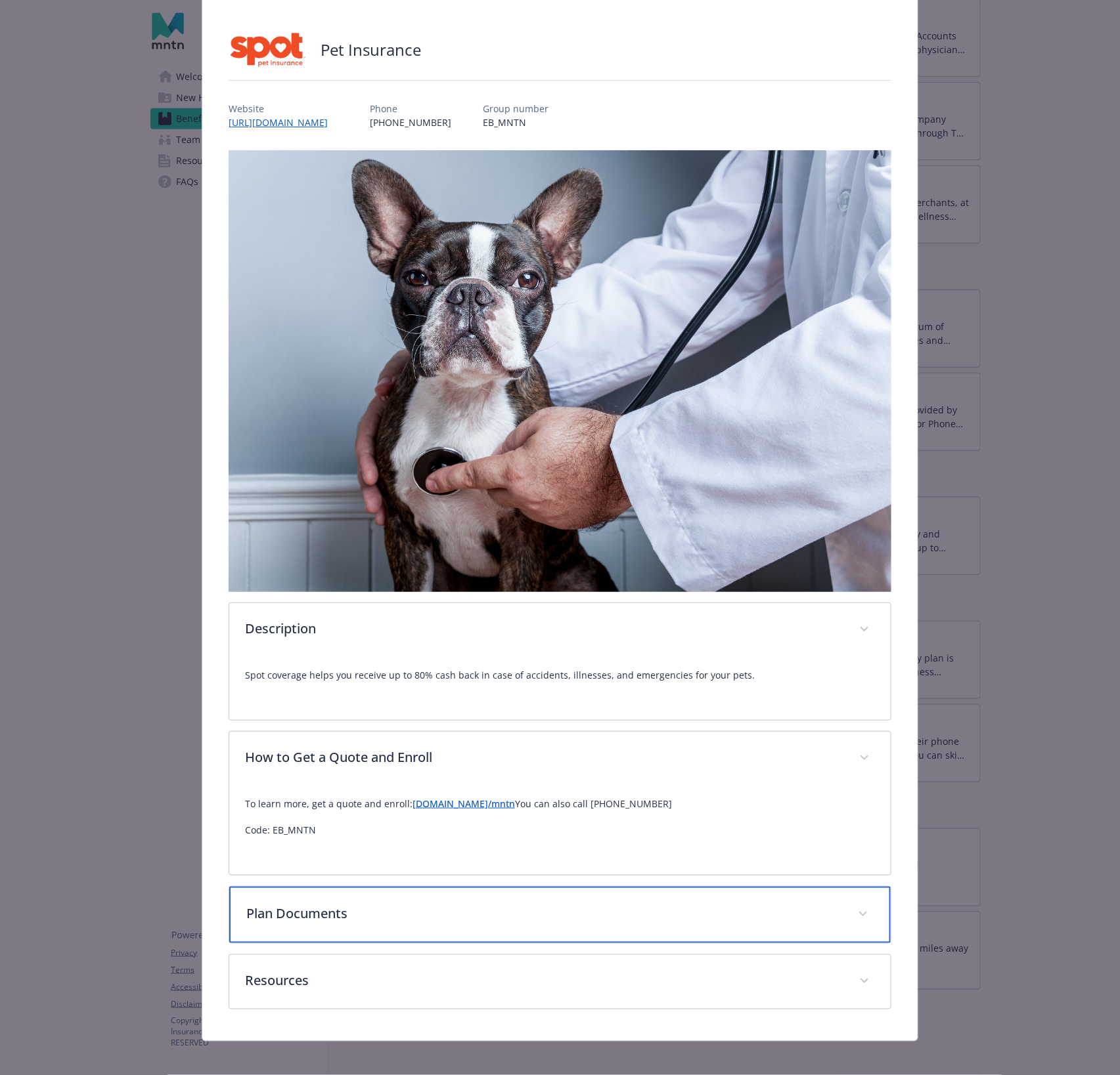
click at [403, 913] on p "Plan Documents" at bounding box center [544, 913] width 596 height 20
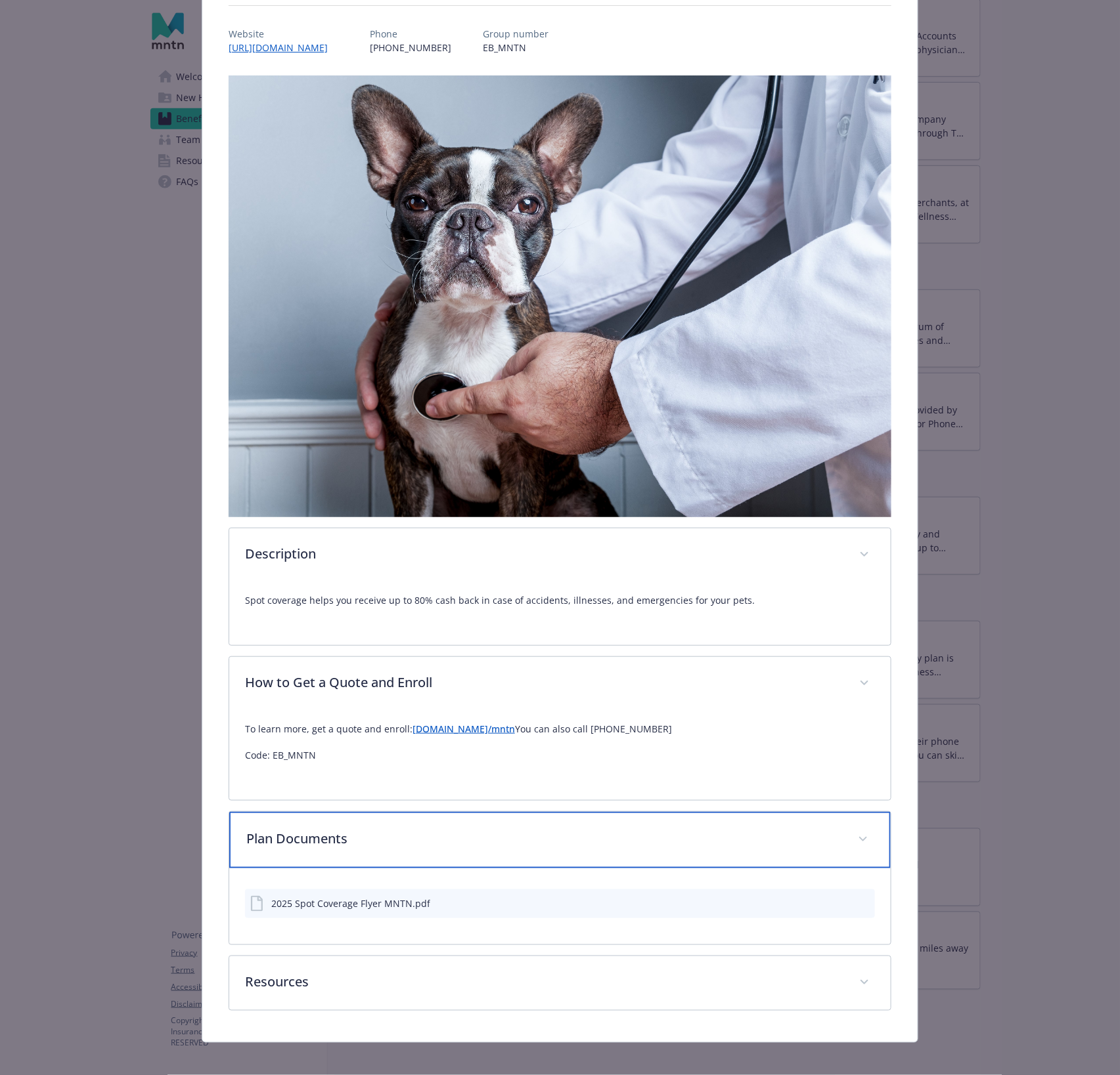
scroll to position [147, 0]
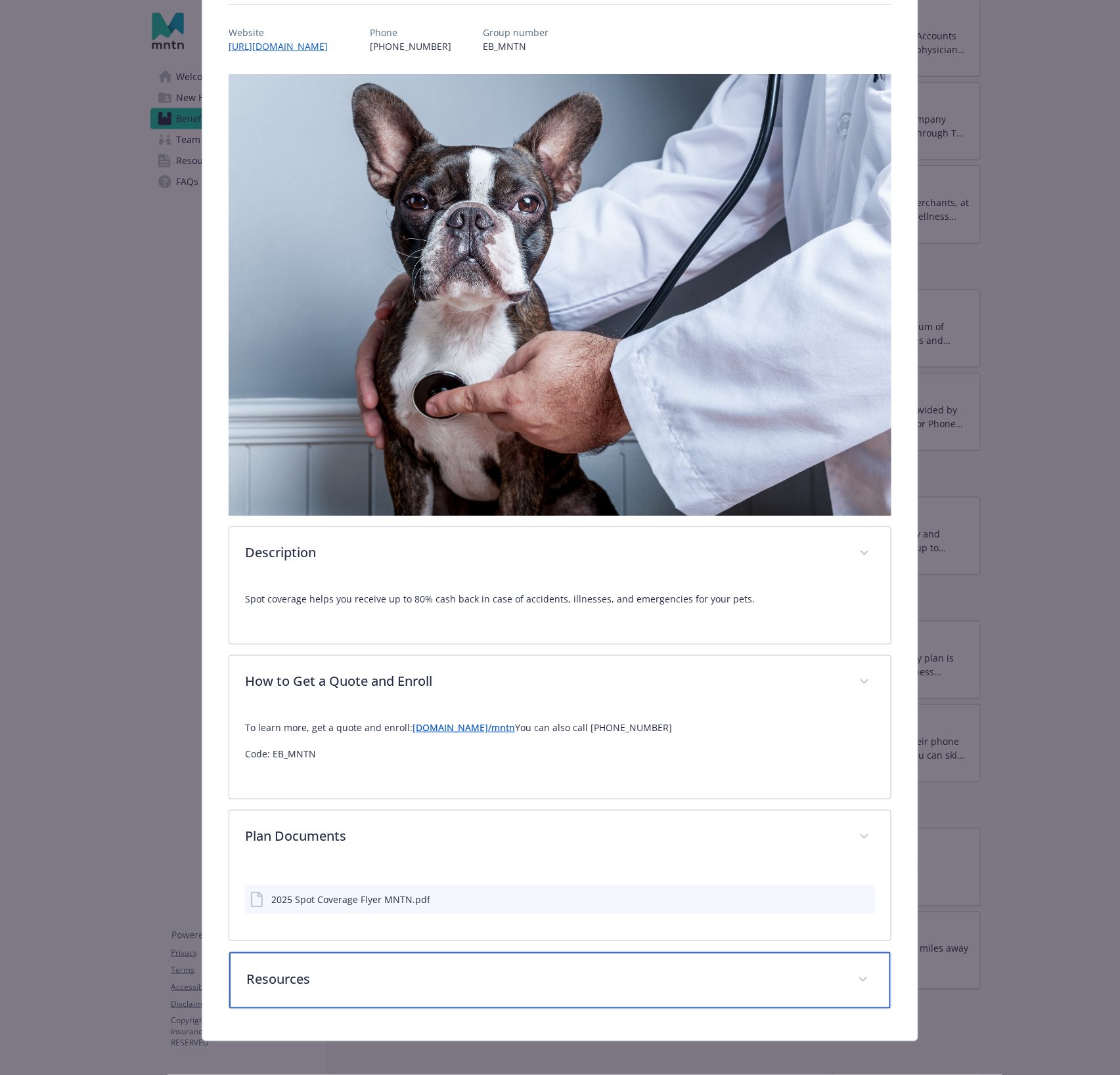
click at [312, 992] on div "Resources" at bounding box center [560, 981] width 662 height 56
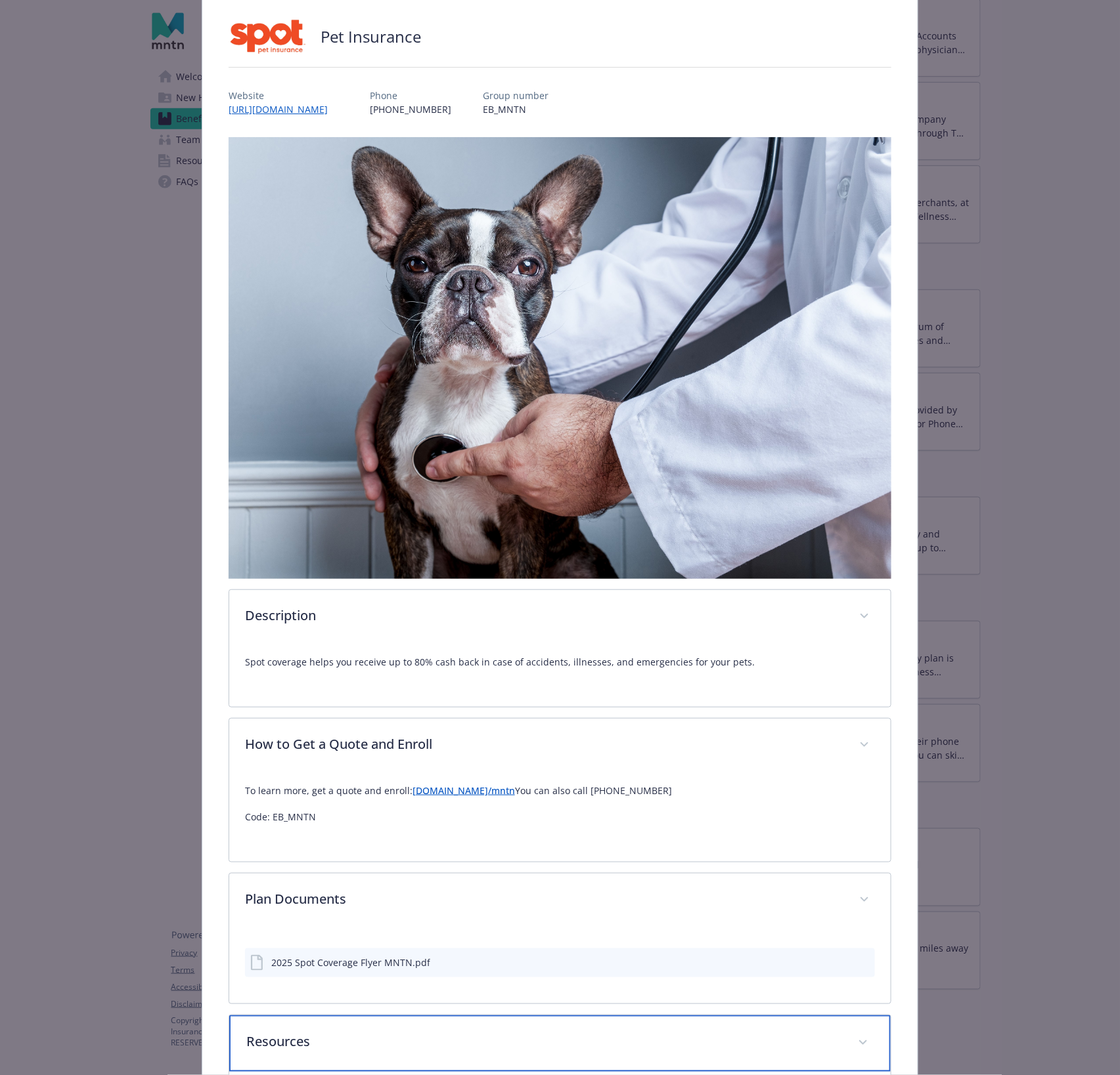
scroll to position [0, 0]
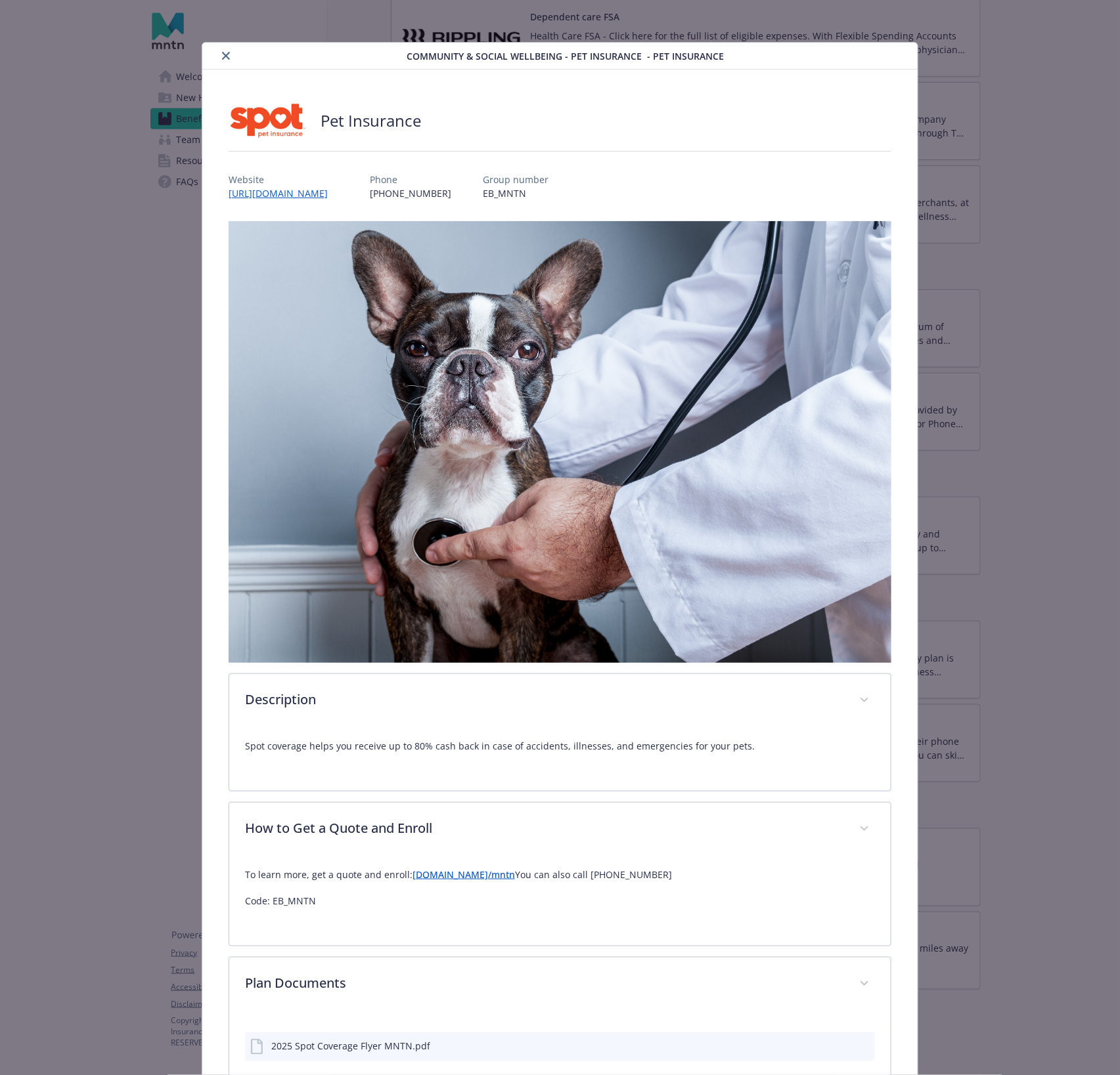
click at [907, 533] on div "Pet Insurance Website [URL][DOMAIN_NAME] Phone [PHONE_NUMBER] Group number EB_M…" at bounding box center [560, 683] width 715 height 1226
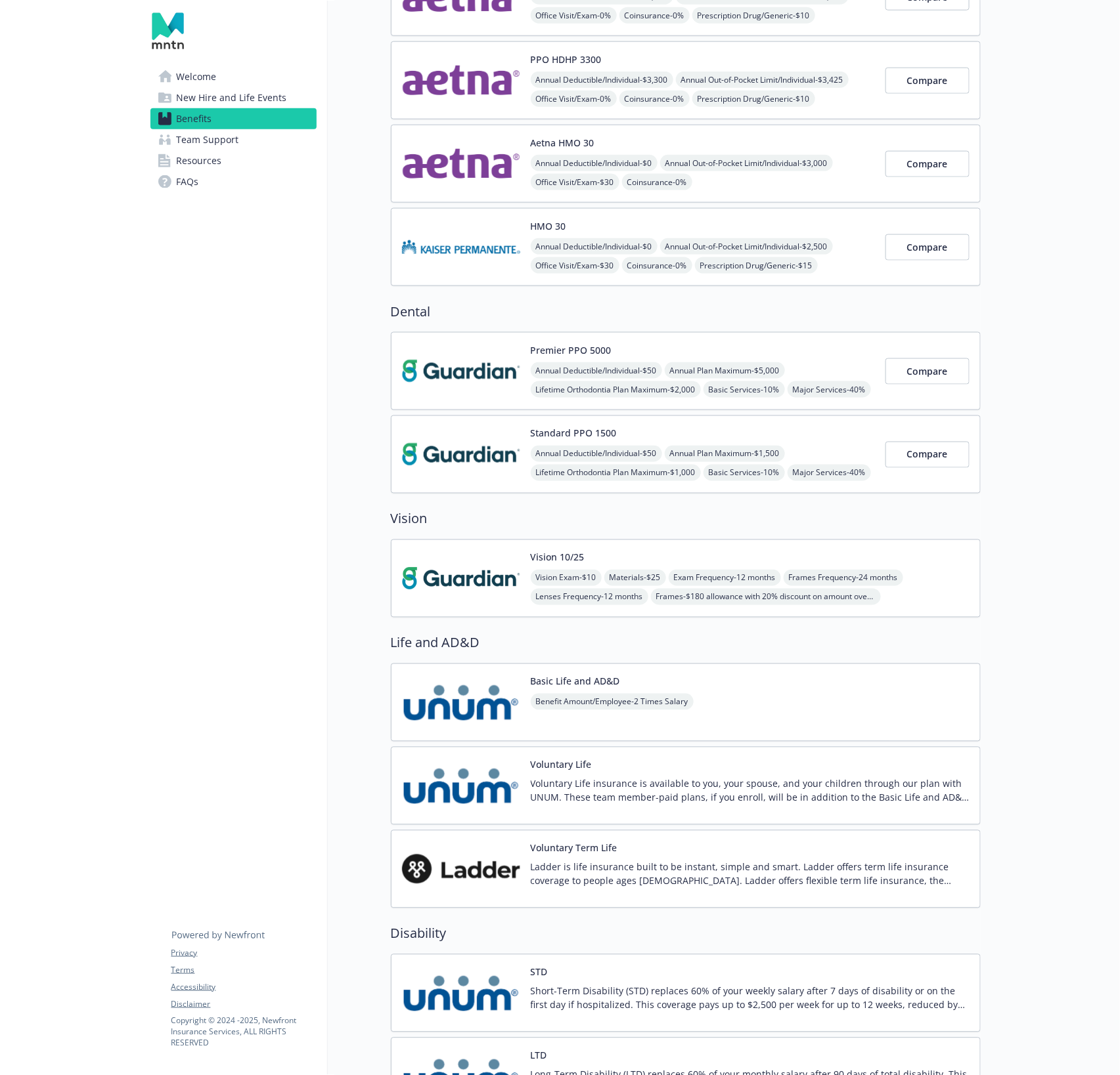
scroll to position [603, 0]
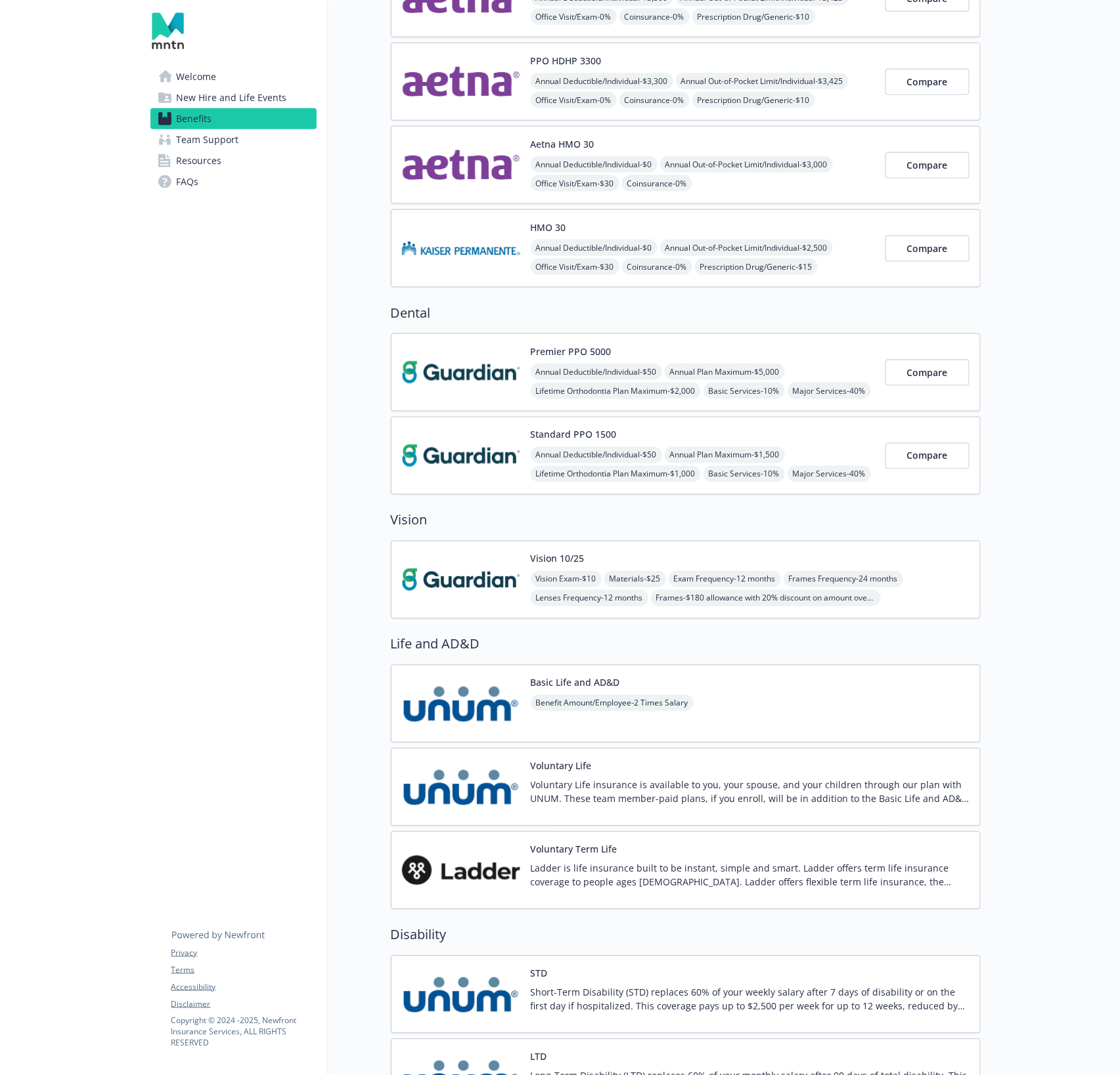
click at [637, 552] on div "Vision 10/25 Vision Exam - $10 Materials - $25 Exam Frequency - 12 months Frame…" at bounding box center [750, 580] width 439 height 56
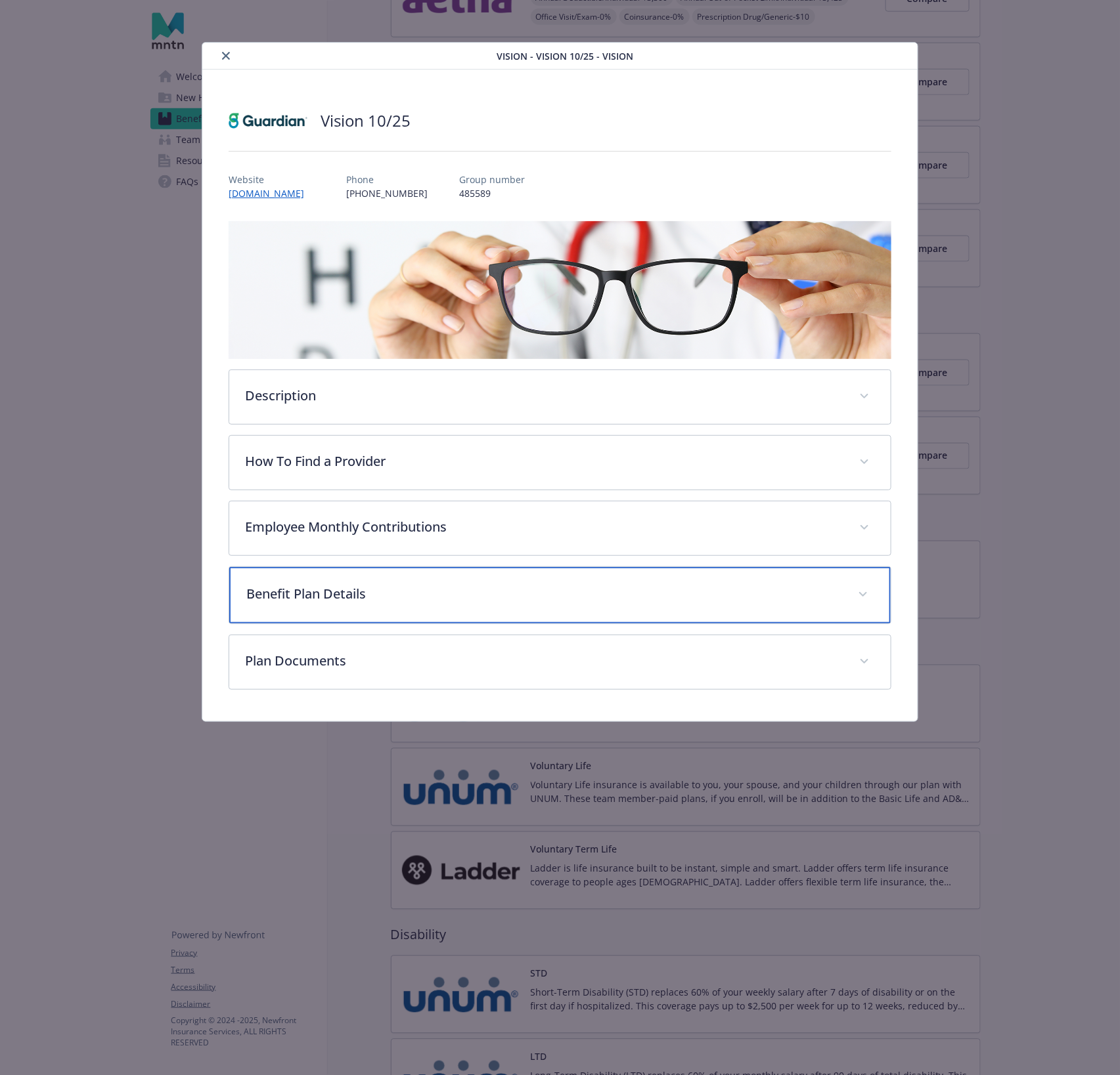
click at [456, 580] on div "Benefit Plan Details" at bounding box center [560, 596] width 662 height 56
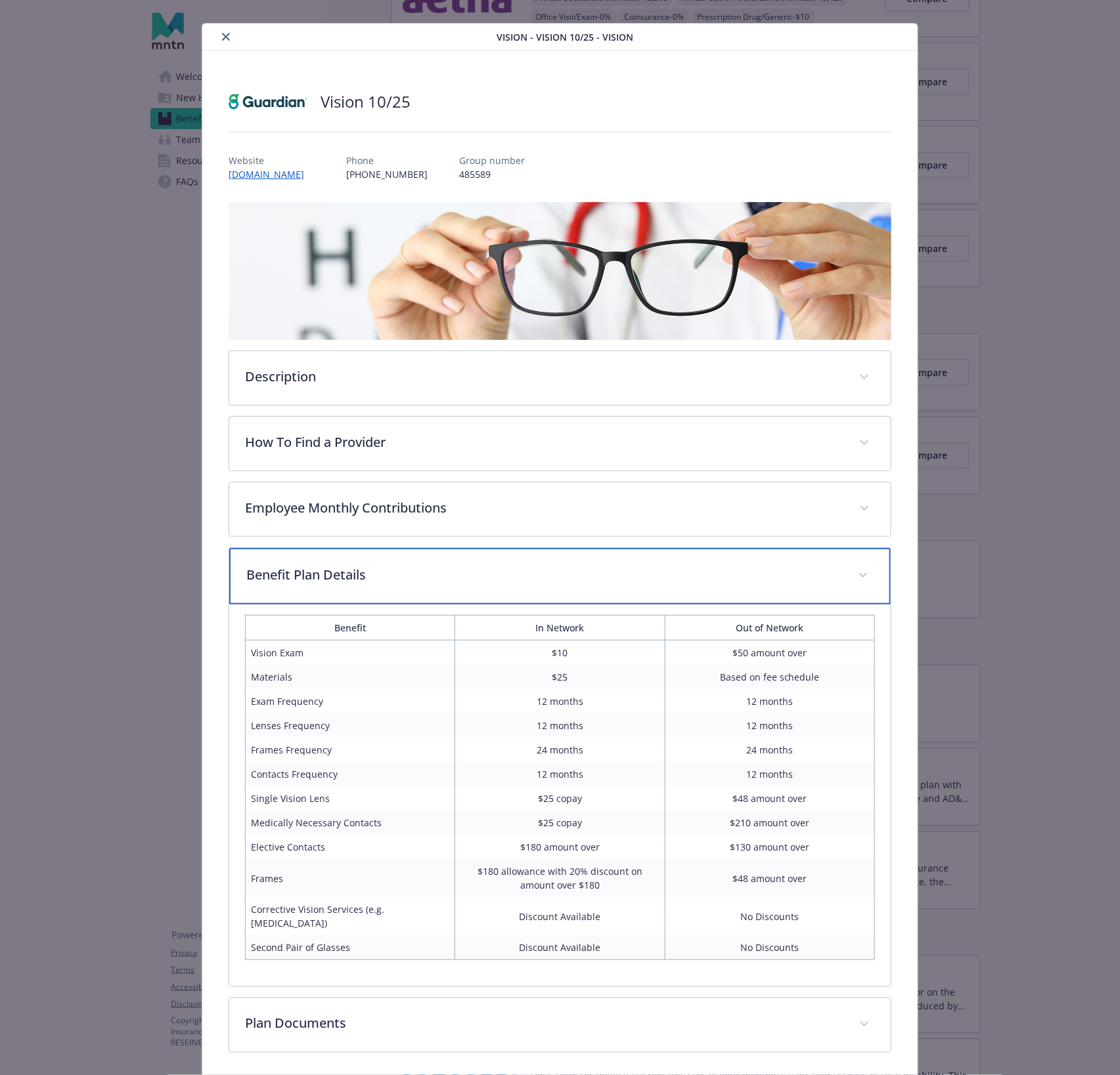
scroll to position [50, 0]
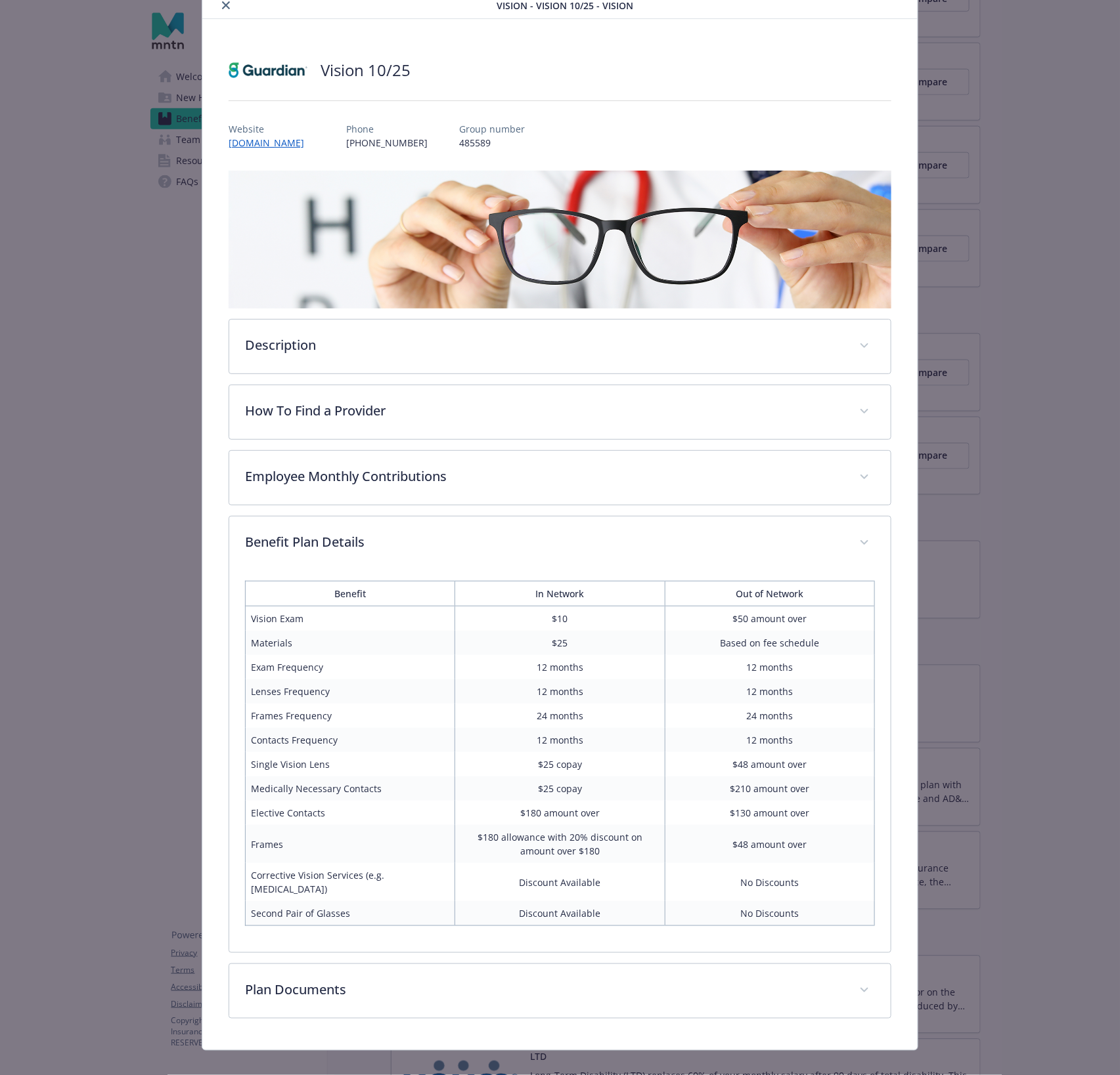
click at [545, 810] on td "$180 amount over" at bounding box center [560, 813] width 210 height 24
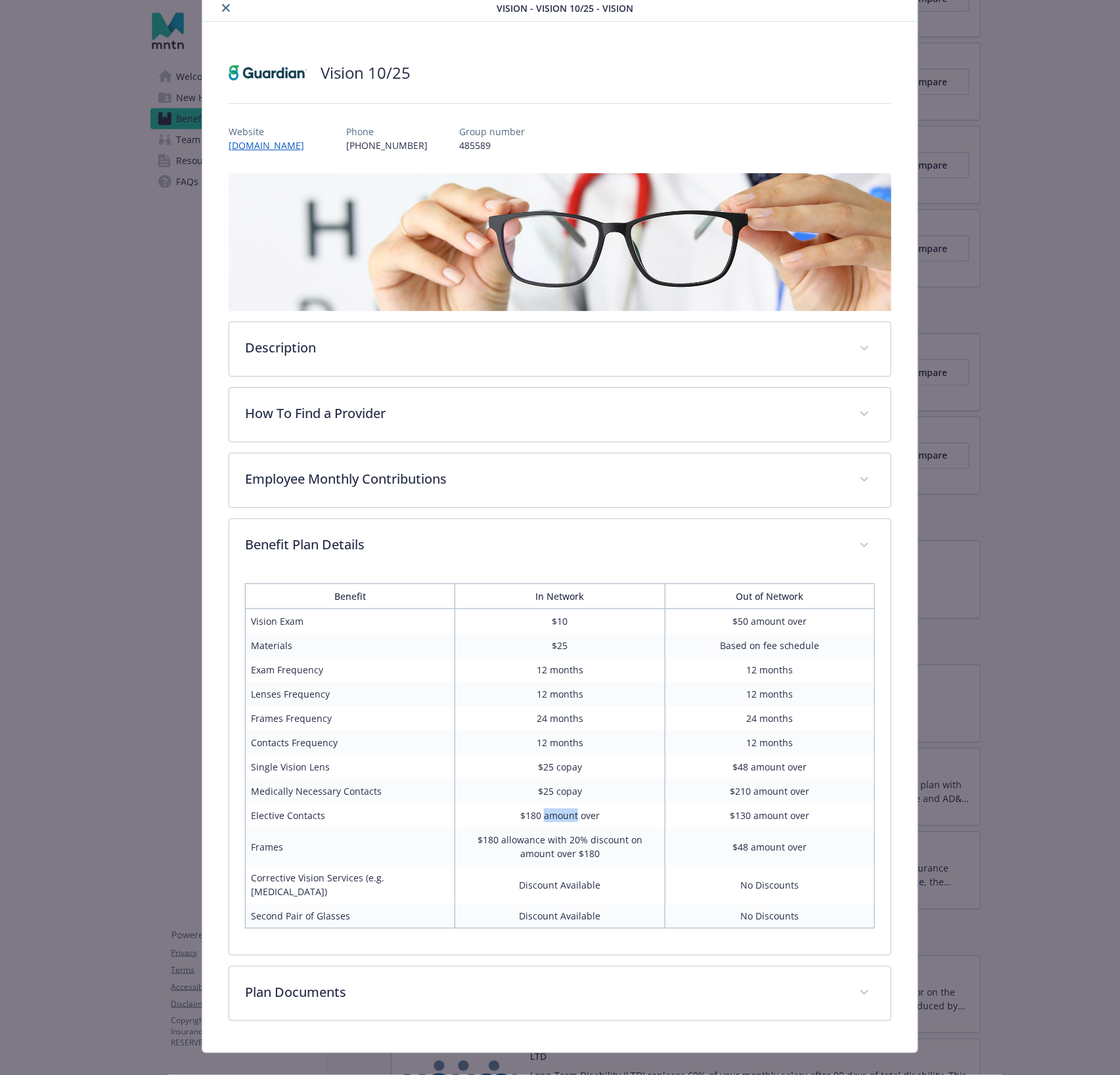
click at [545, 810] on td "$180 amount over" at bounding box center [560, 815] width 210 height 24
click at [605, 836] on td "$180 allowance with 20% discount on amount over $180" at bounding box center [560, 847] width 210 height 38
click at [605, 836] on td "$180 allowance with 20% discount on amount over $180" at bounding box center [560, 847] width 210 height 38
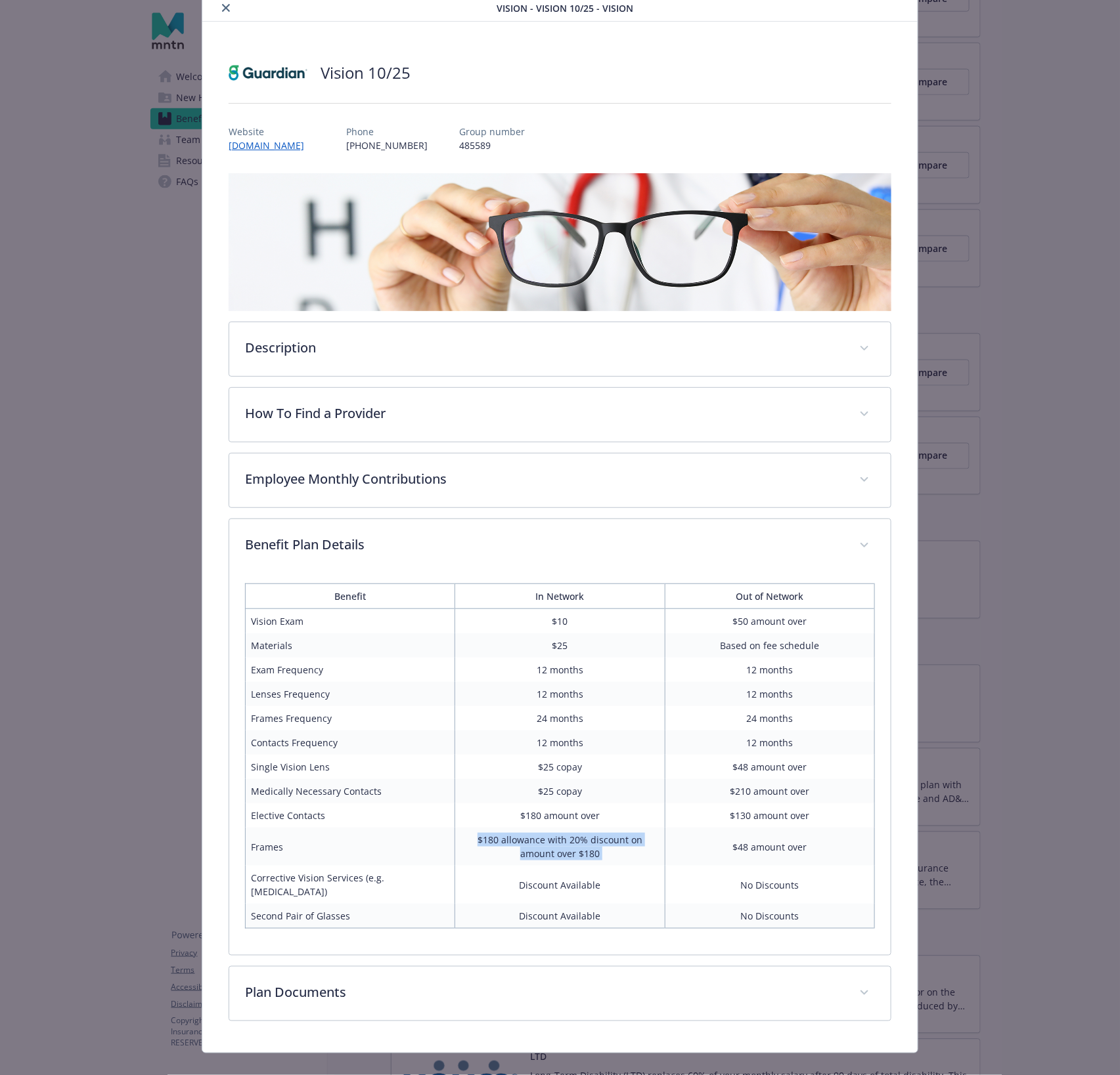
click at [605, 836] on td "$180 allowance with 20% discount on amount over $180" at bounding box center [560, 847] width 210 height 38
click at [774, 840] on td "$48 amount over" at bounding box center [769, 847] width 210 height 38
click at [738, 763] on td "$48 amount over" at bounding box center [769, 767] width 210 height 24
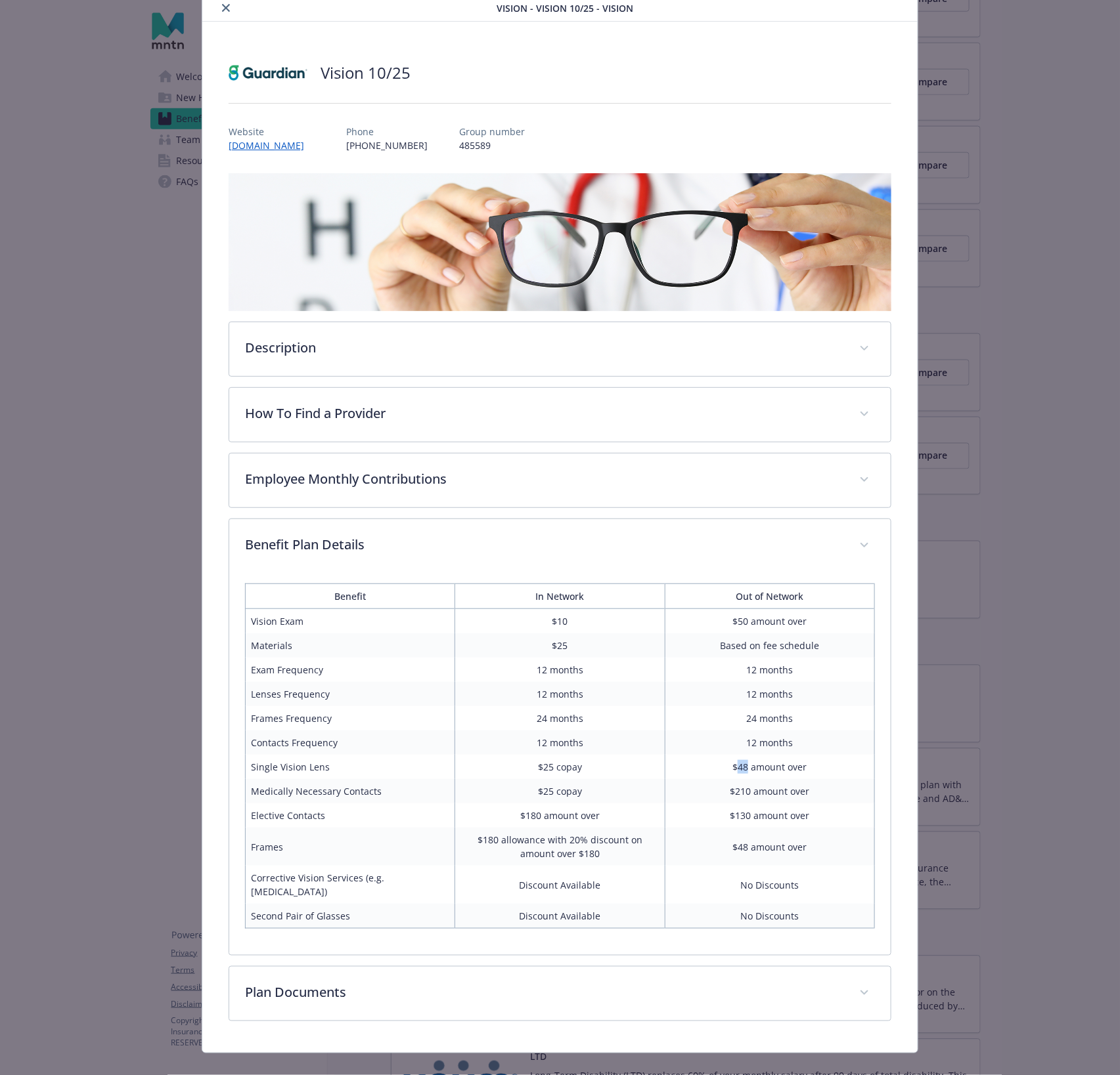
click at [738, 763] on td "$48 amount over" at bounding box center [769, 767] width 210 height 24
click at [738, 764] on td "$48 amount over" at bounding box center [769, 767] width 210 height 24
drag, startPoint x: 254, startPoint y: 760, endPoint x: 836, endPoint y: 762, distance: 582.0
click at [836, 762] on tr "Single Vision Lens $25 copay $48 amount over" at bounding box center [560, 767] width 629 height 24
click at [826, 762] on td "$48 amount over" at bounding box center [769, 767] width 210 height 24
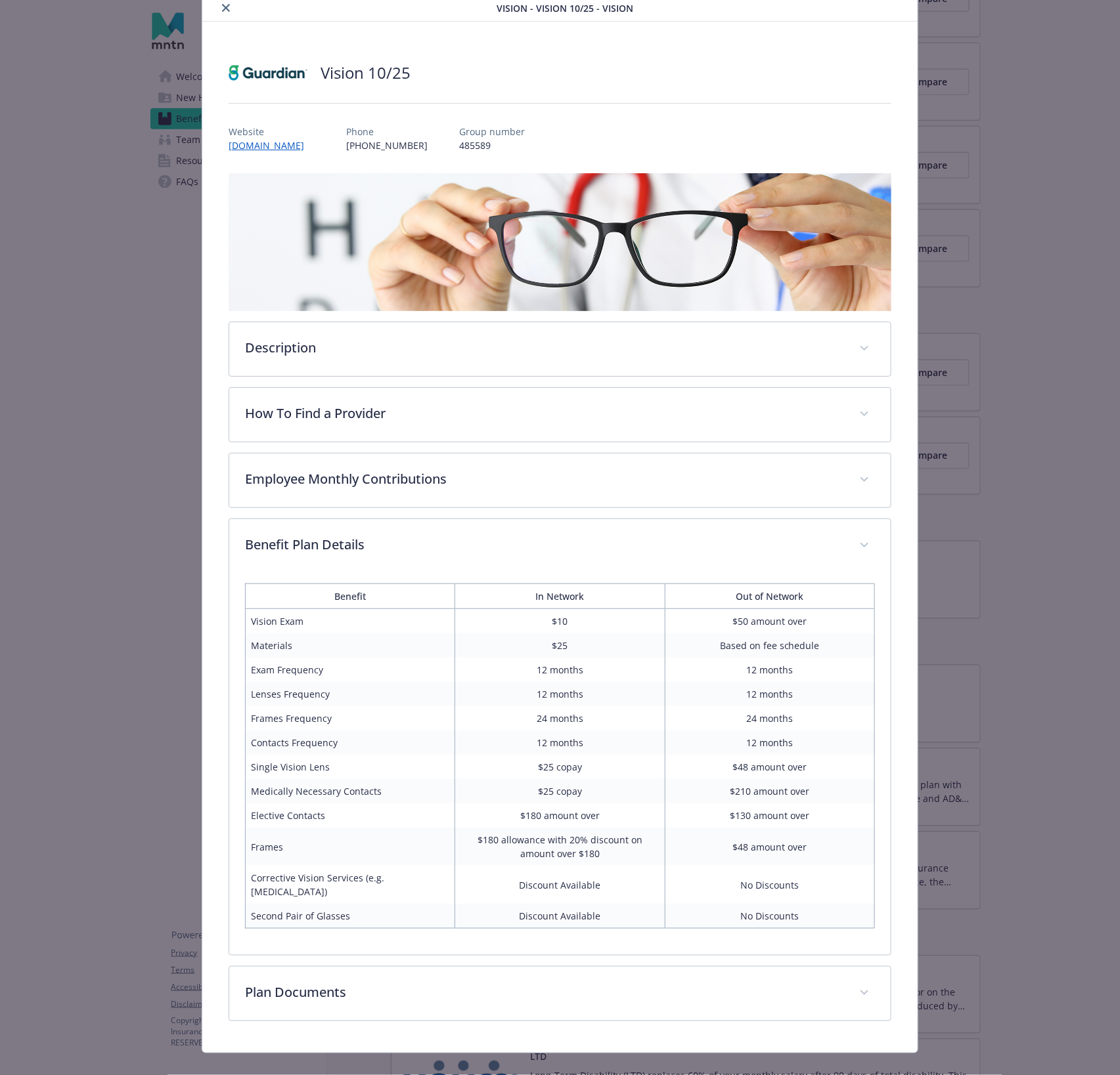
click at [731, 762] on td "$48 amount over" at bounding box center [769, 767] width 210 height 24
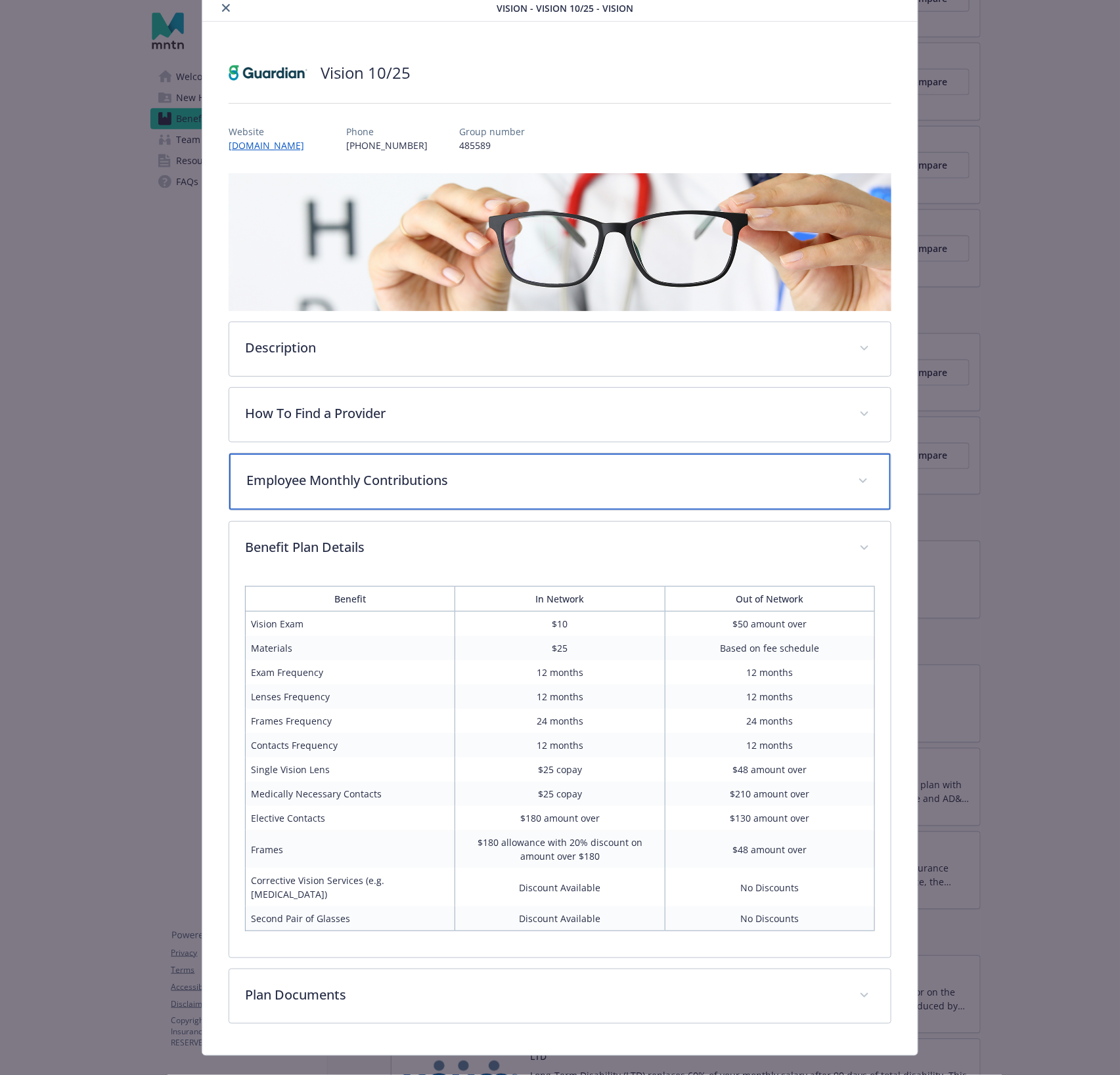
click at [311, 488] on div "Employee Monthly Contributions" at bounding box center [560, 482] width 662 height 56
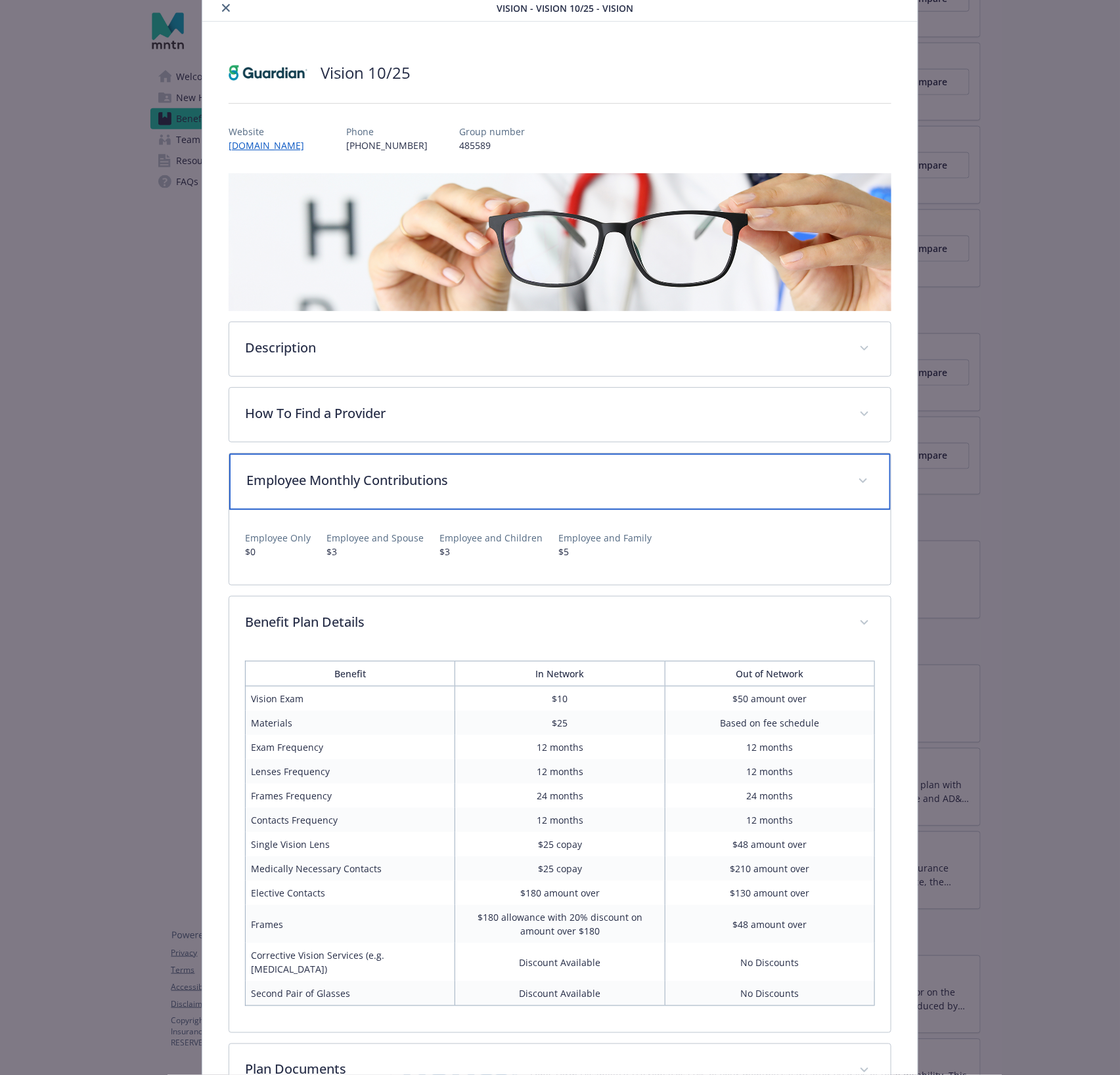
click at [311, 488] on div "Employee Monthly Contributions" at bounding box center [560, 482] width 662 height 56
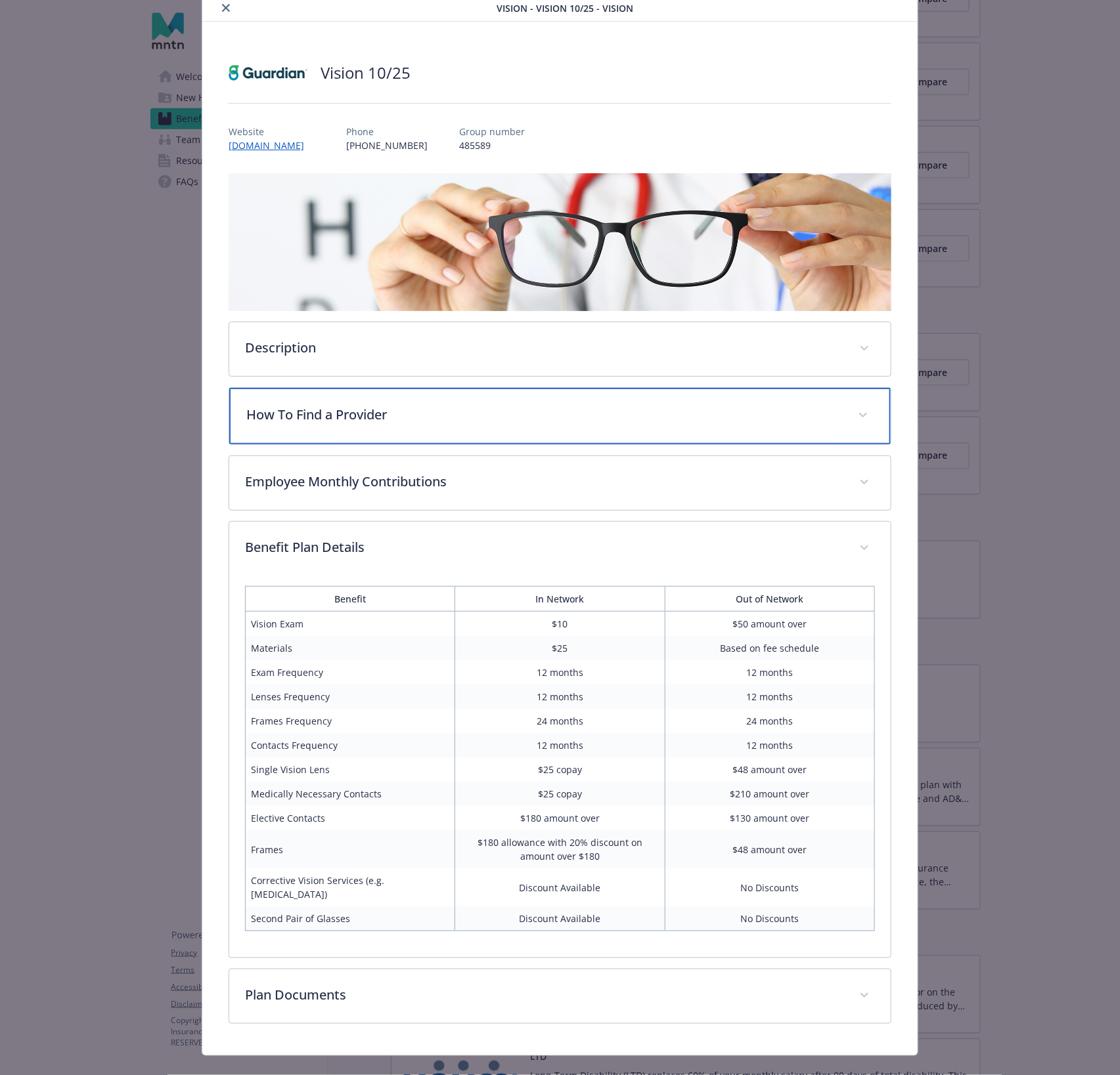
click at [319, 408] on p "How To Find a Provider" at bounding box center [544, 414] width 596 height 20
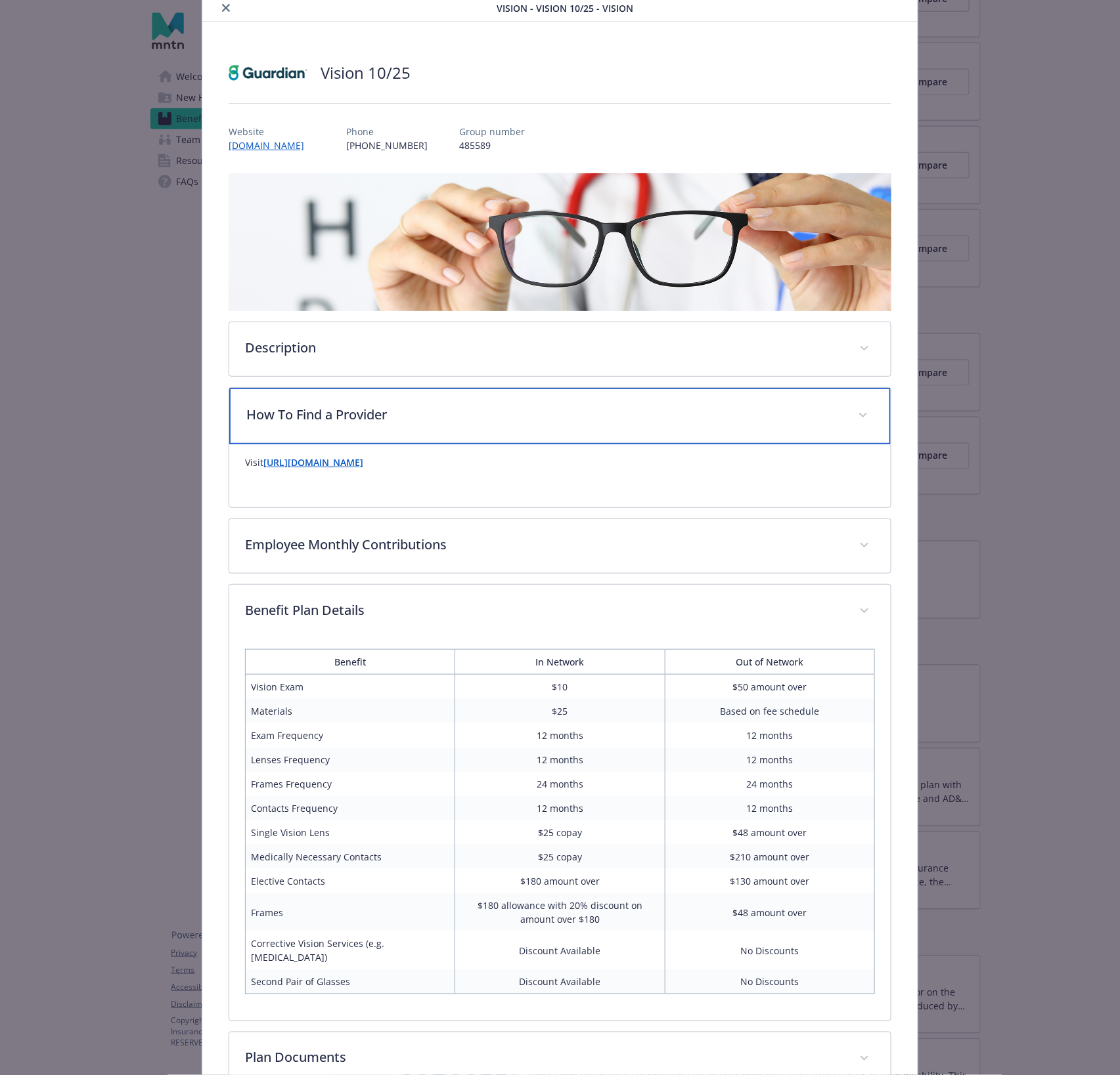
click at [320, 408] on p "How To Find a Provider" at bounding box center [544, 414] width 596 height 20
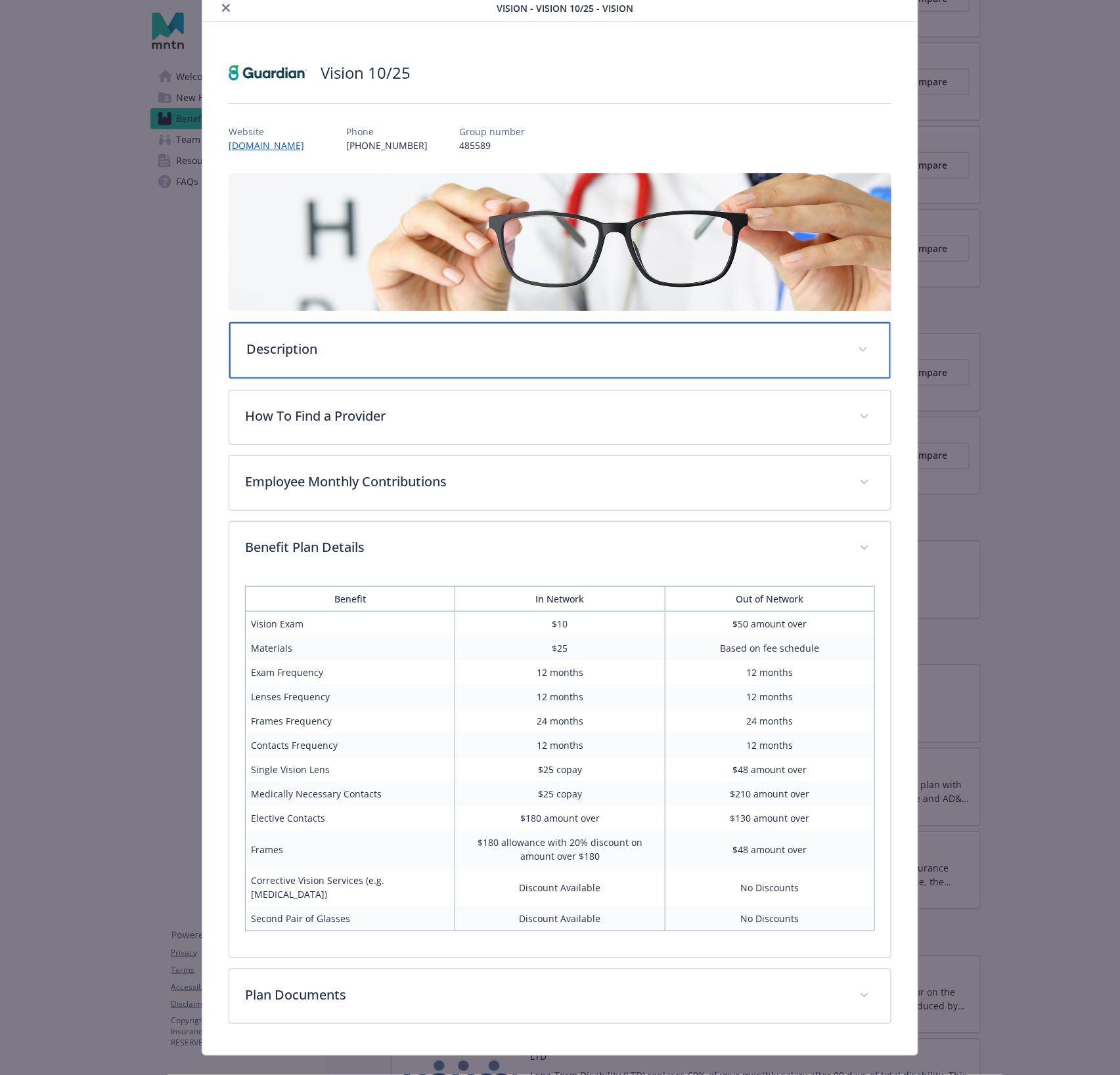
click at [317, 352] on p "Description" at bounding box center [544, 349] width 596 height 20
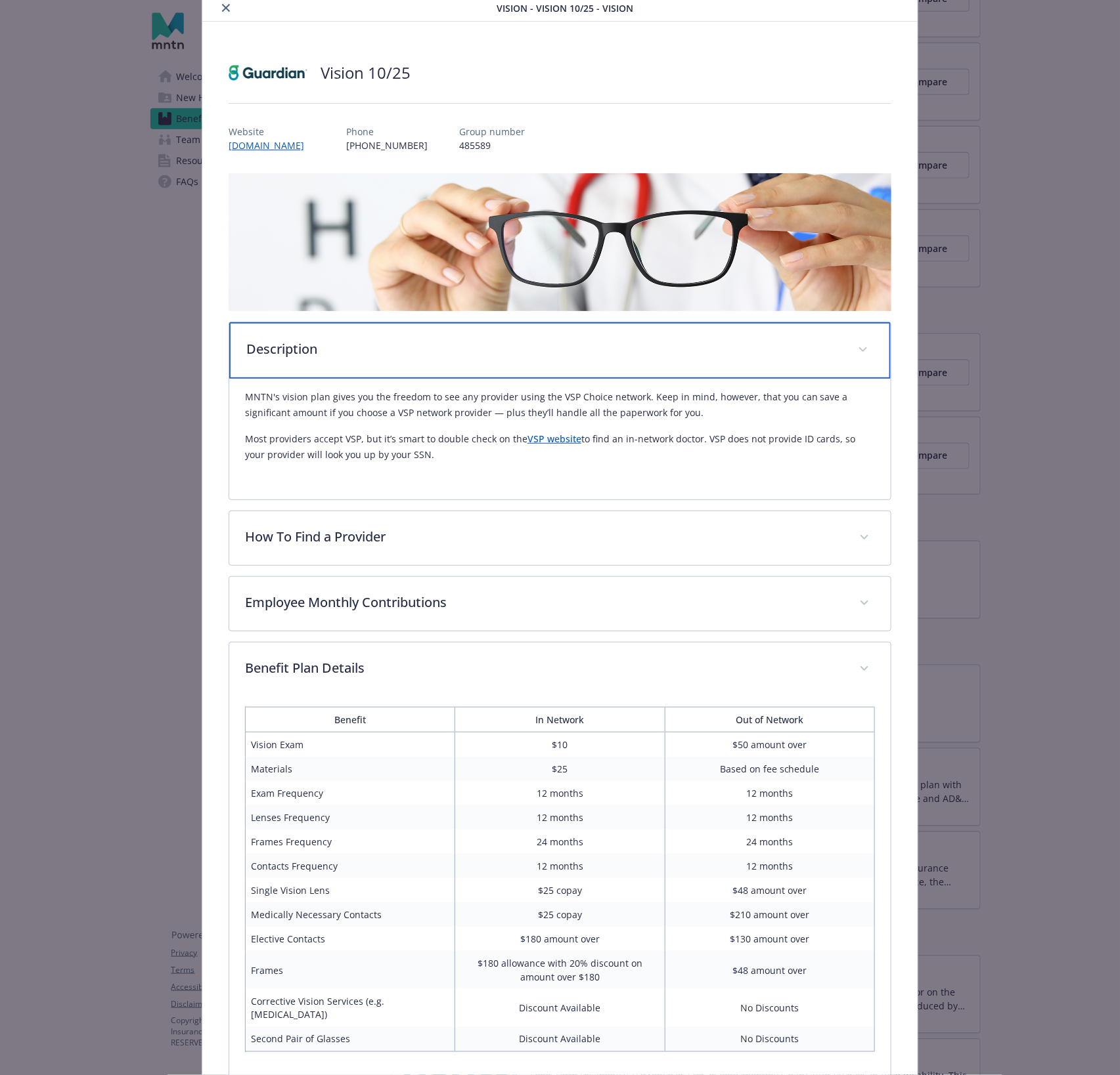
click at [322, 355] on p "Description" at bounding box center [544, 349] width 596 height 20
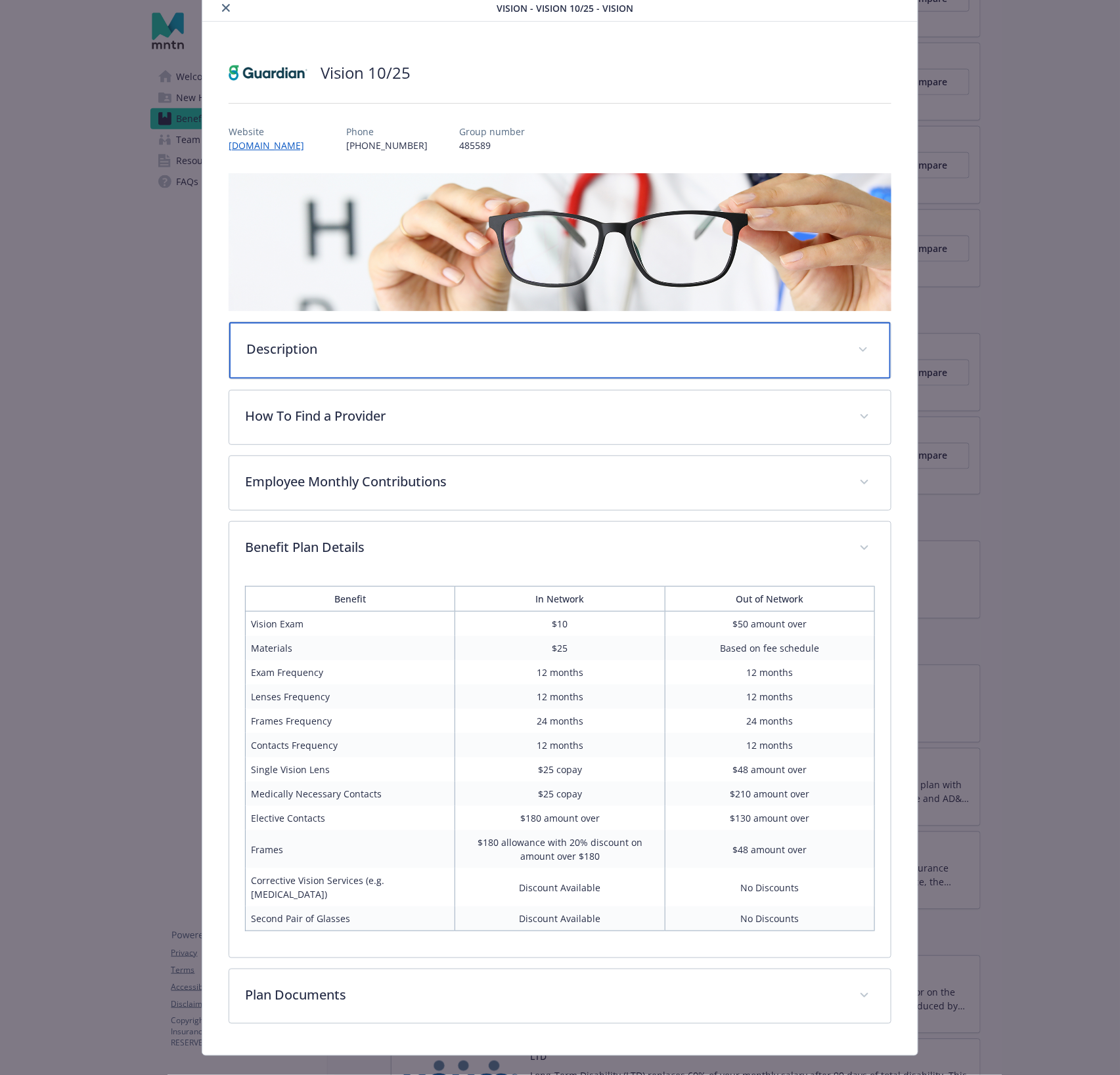
click at [319, 371] on div "Description" at bounding box center [560, 351] width 662 height 56
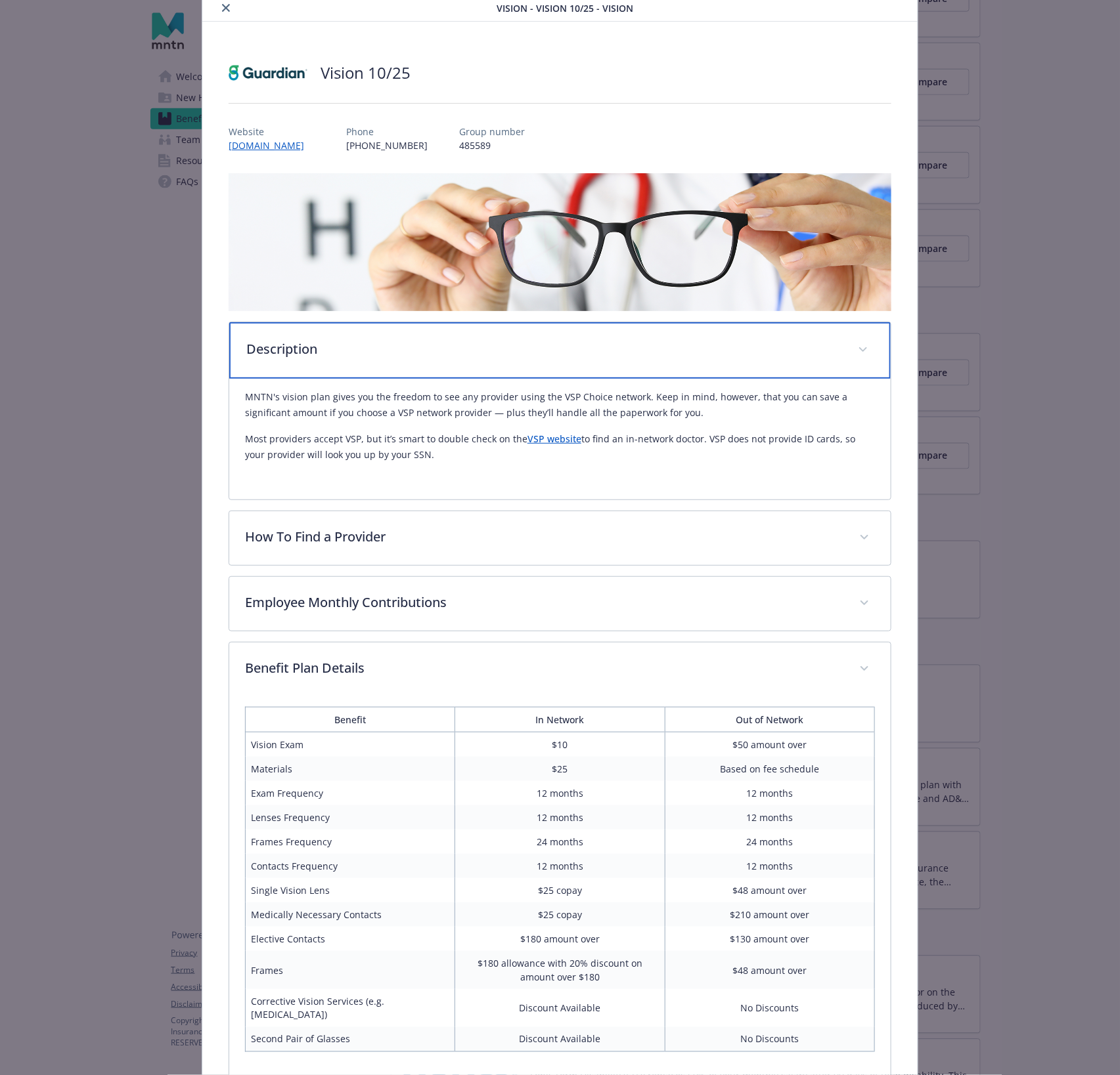
click at [318, 371] on div "Description" at bounding box center [560, 351] width 662 height 56
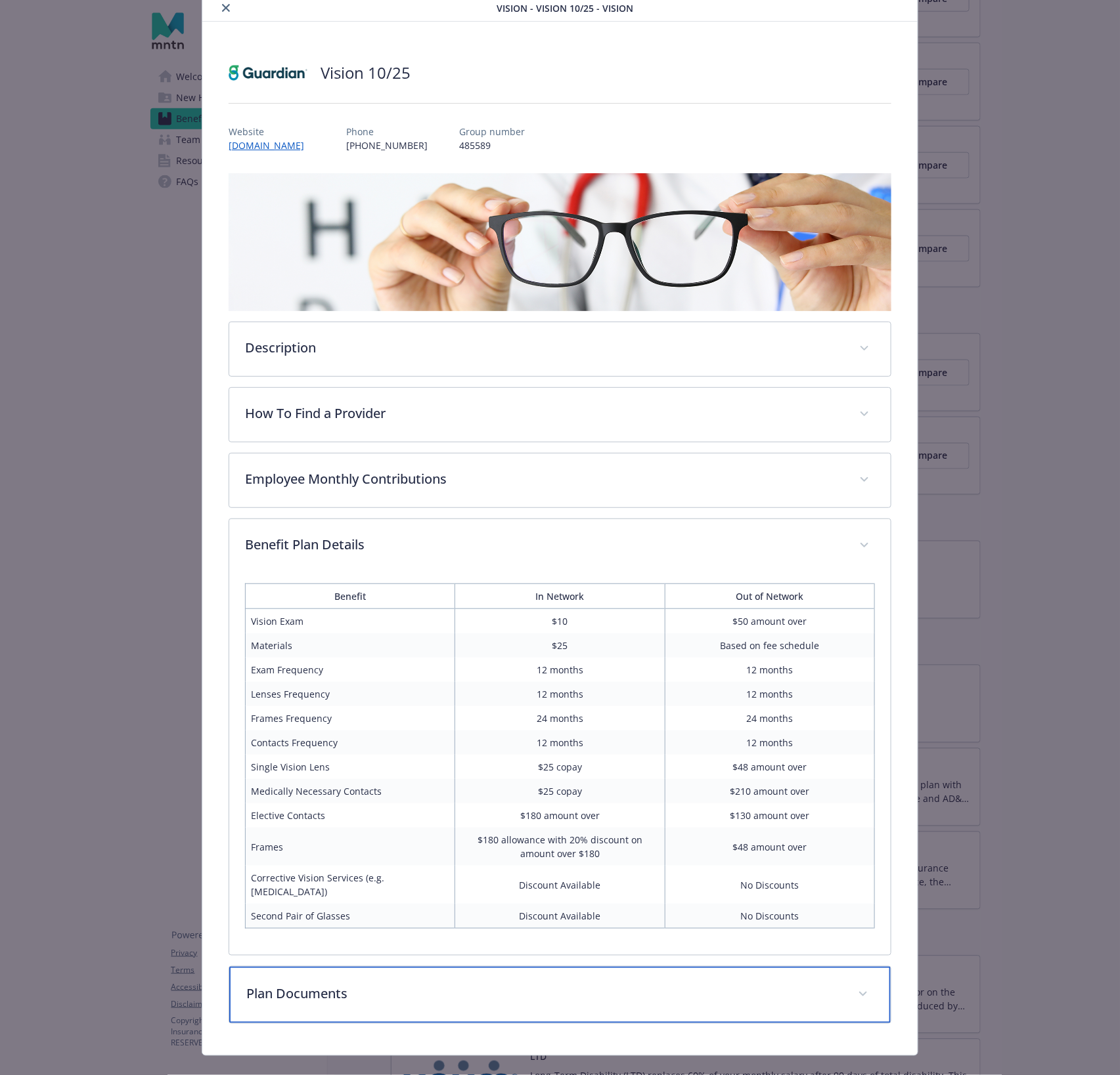
click at [343, 997] on div "Plan Documents" at bounding box center [560, 995] width 662 height 56
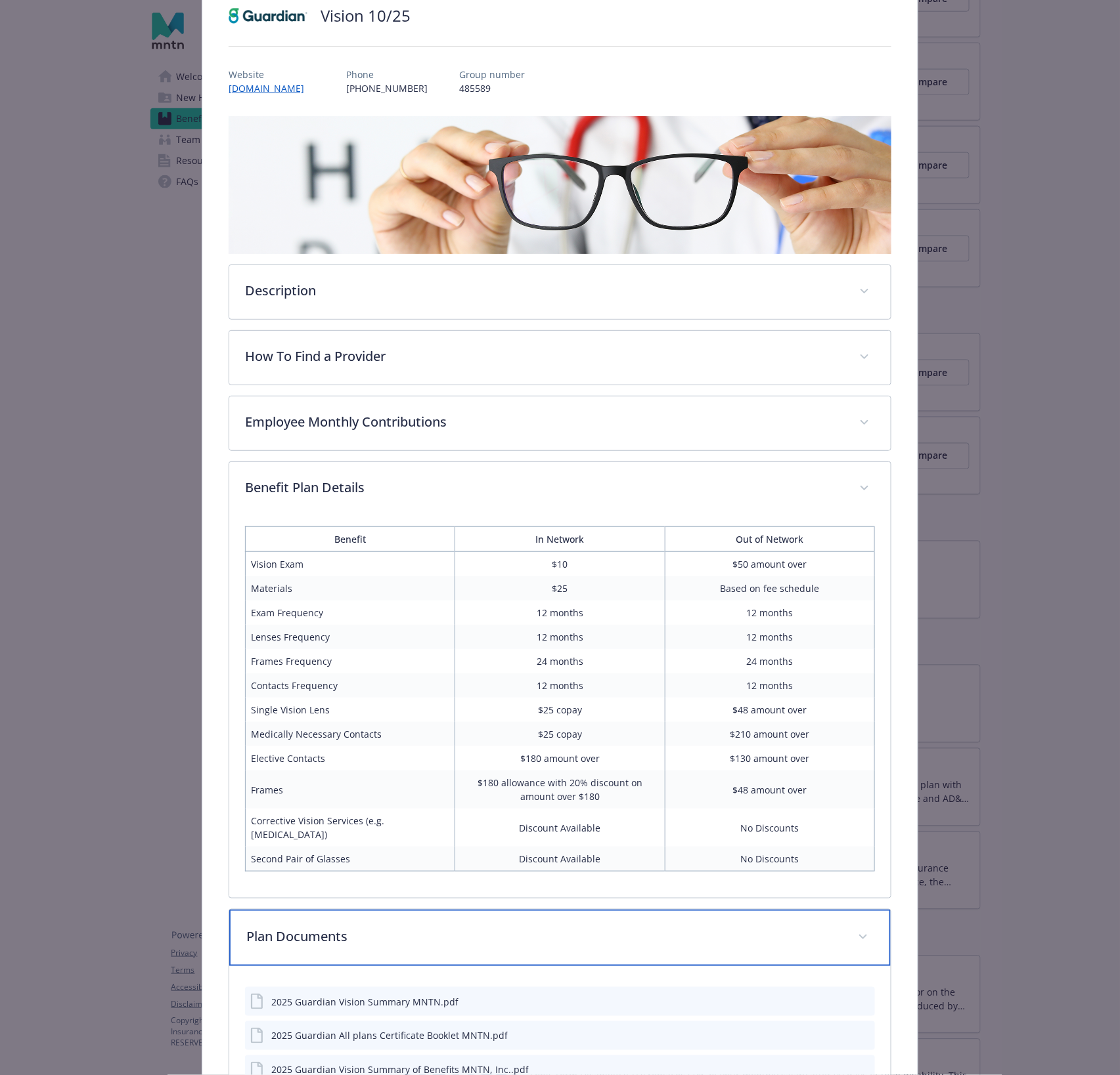
scroll to position [195, 0]
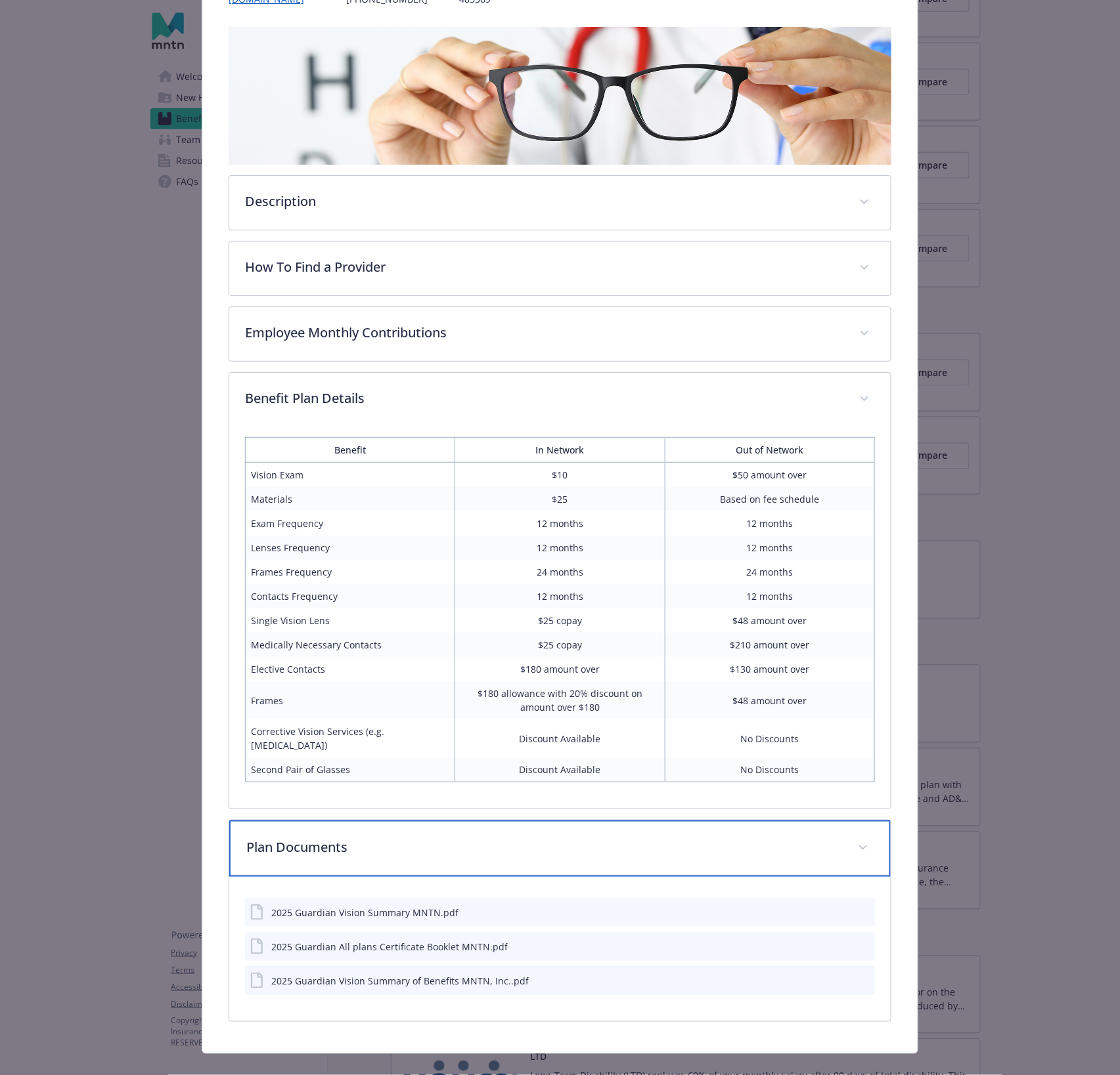
click at [404, 838] on p "Plan Documents" at bounding box center [544, 847] width 596 height 20
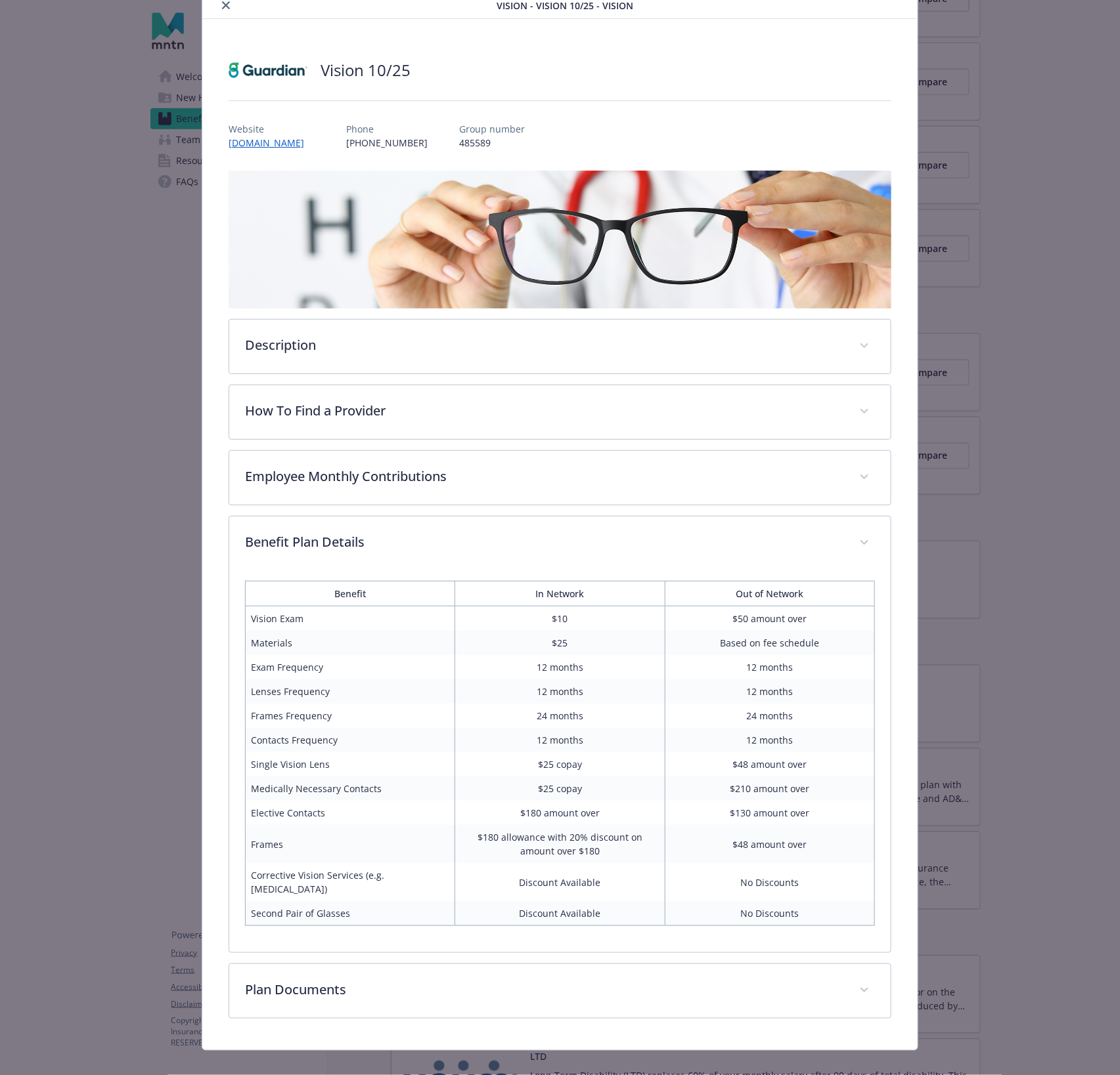
scroll to position [48, 0]
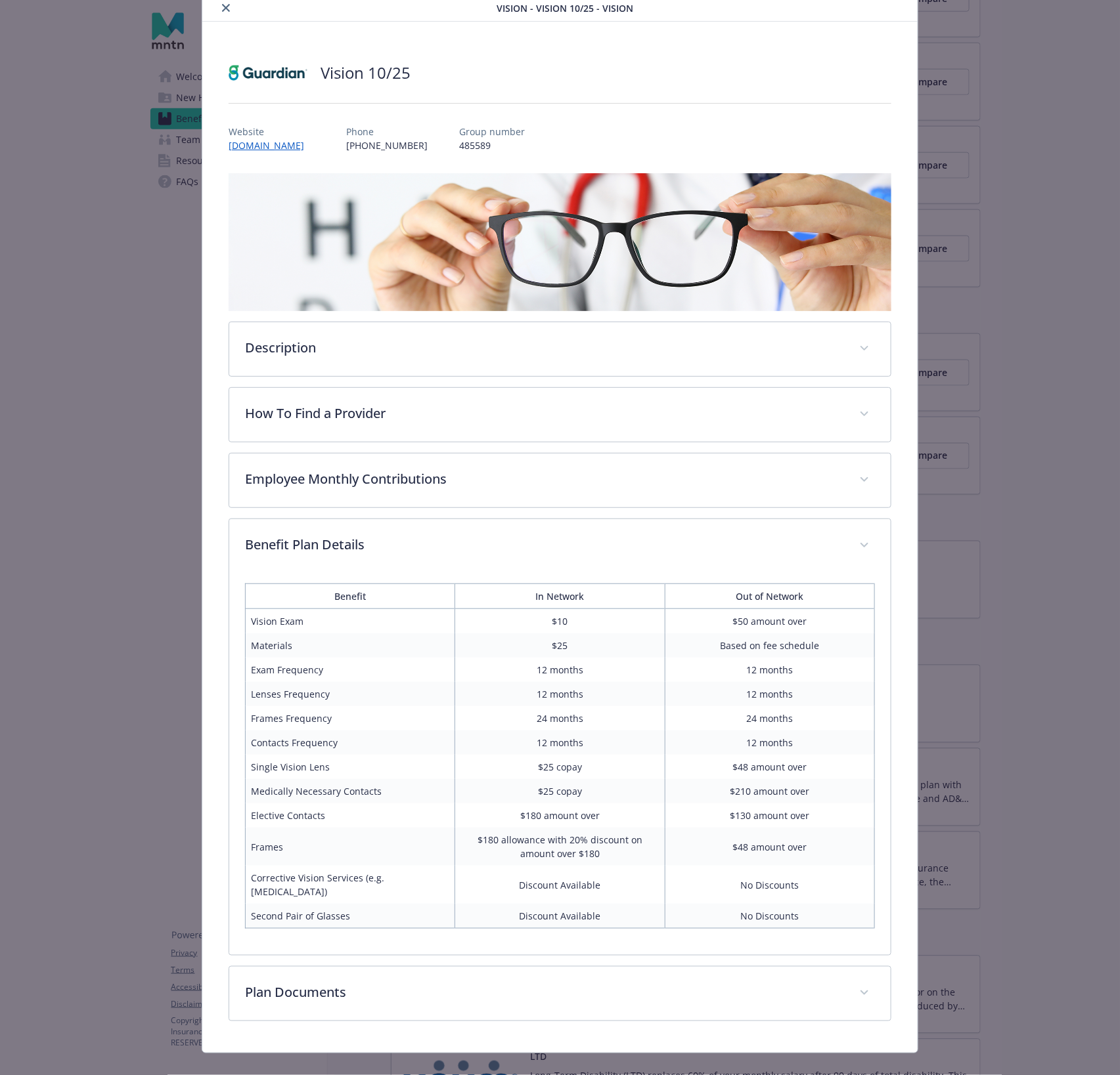
click at [754, 714] on td "24 months" at bounding box center [769, 718] width 210 height 24
click at [774, 737] on td "12 months" at bounding box center [769, 742] width 210 height 24
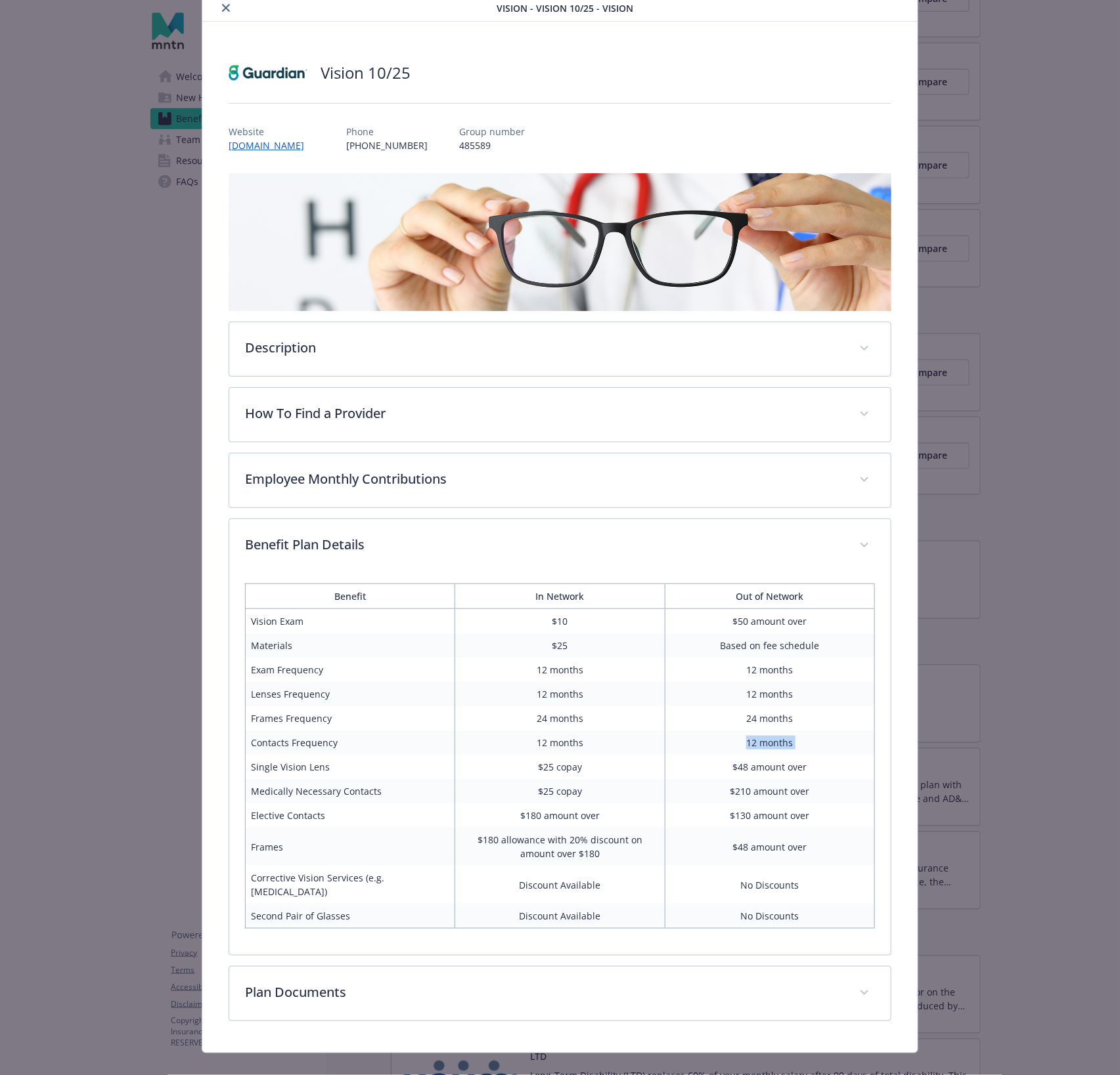
click at [774, 737] on td "12 months" at bounding box center [769, 742] width 210 height 24
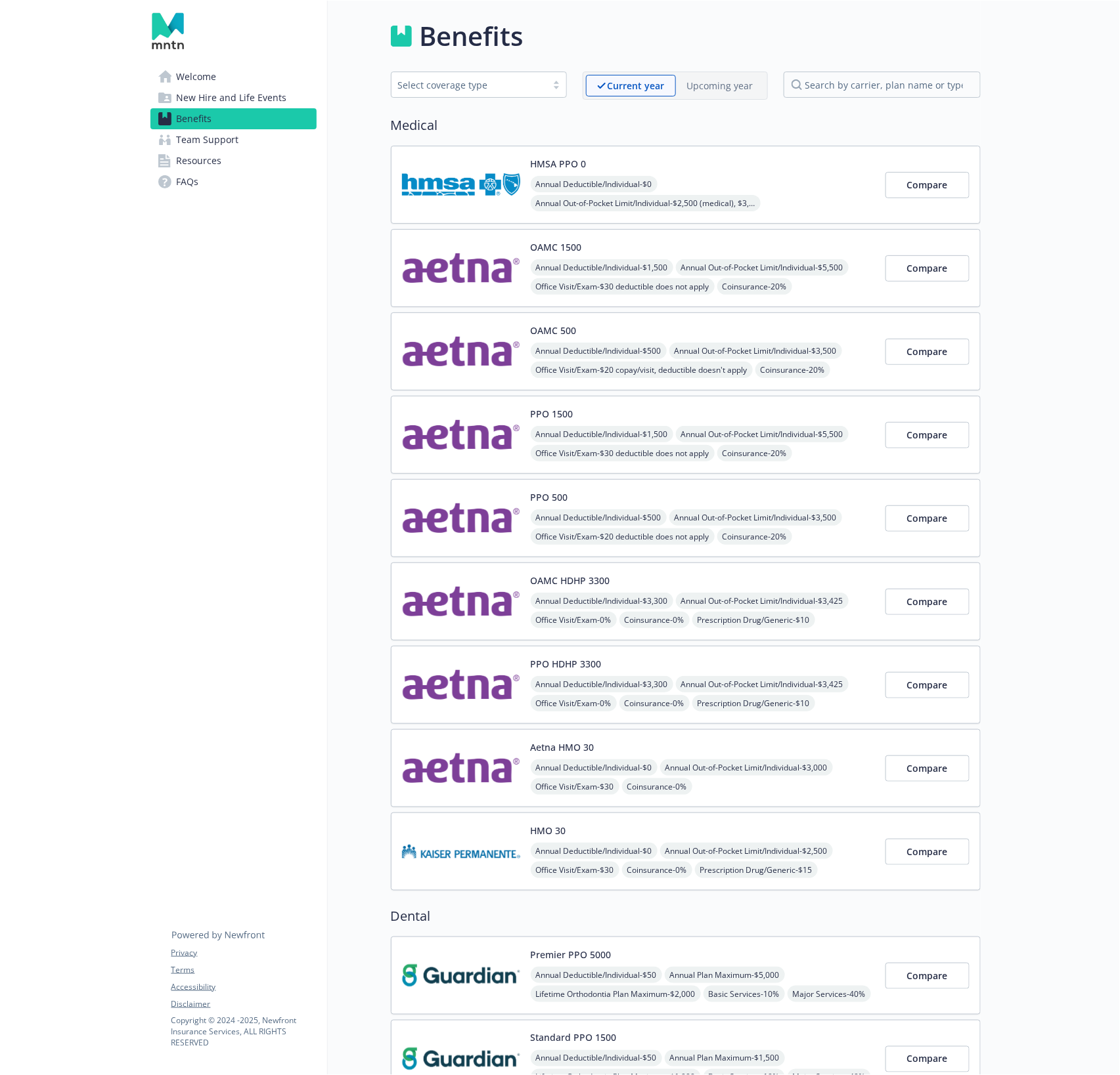
click at [272, 93] on span "New Hire and Life Events" at bounding box center [232, 97] width 111 height 21
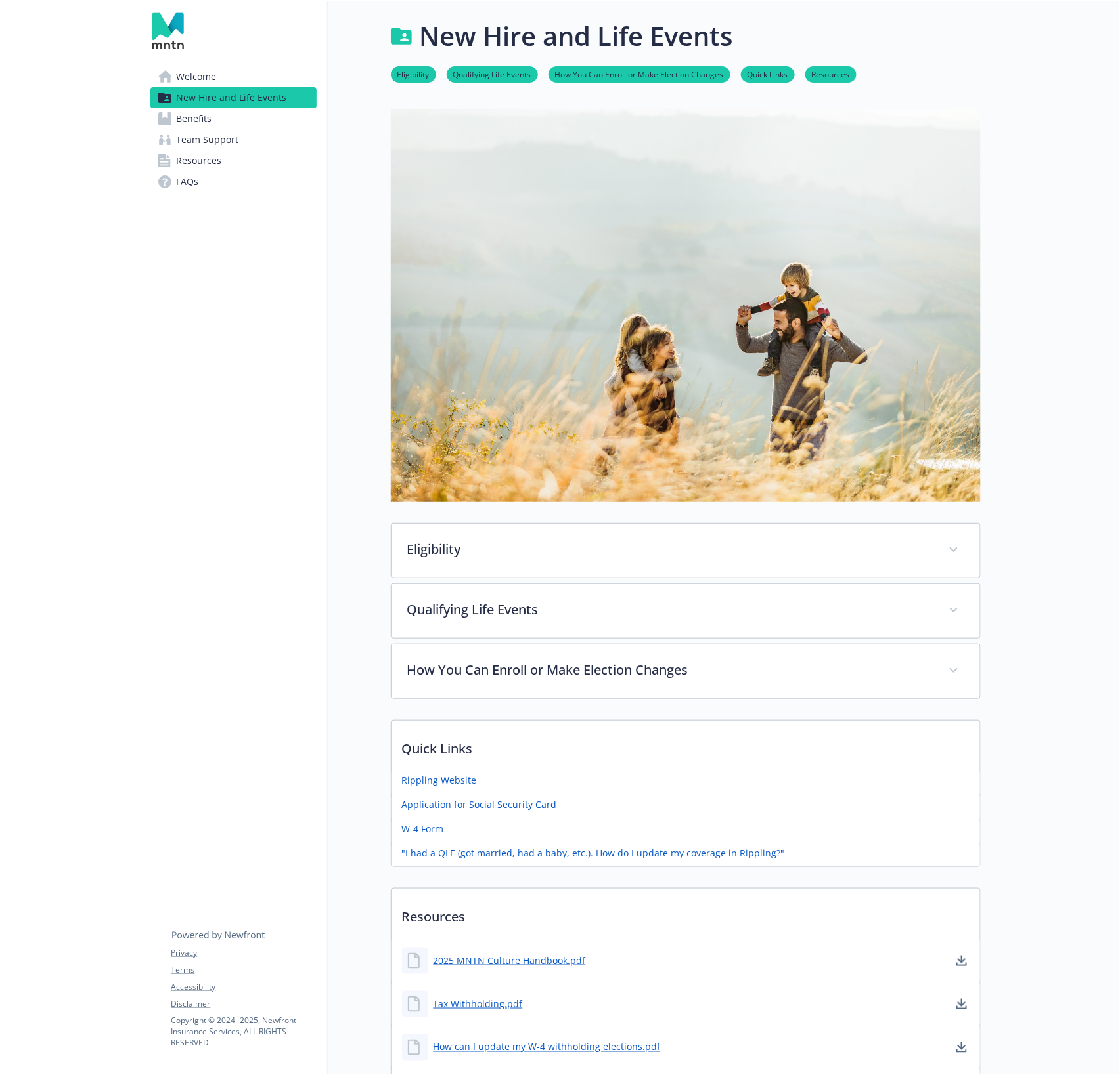
click at [240, 70] on link "Welcome" at bounding box center [234, 77] width 166 height 21
